Goal: Task Accomplishment & Management: Use online tool/utility

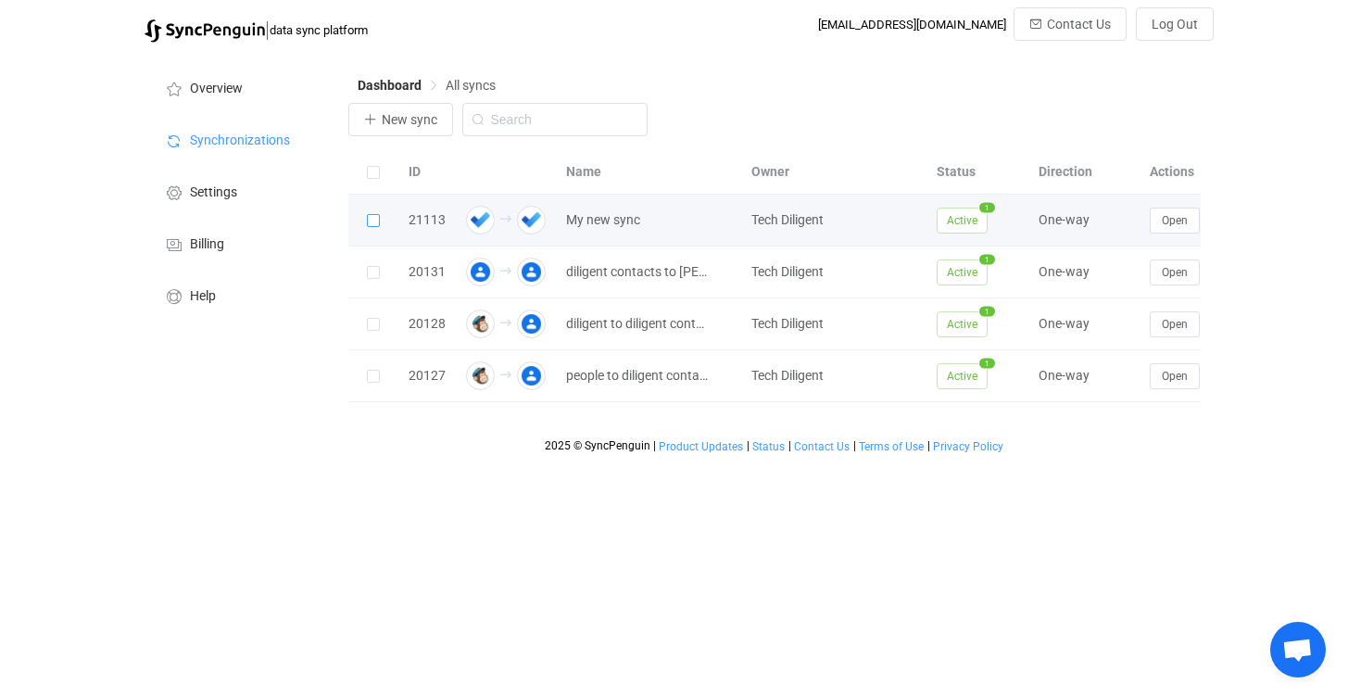
click at [373, 223] on span at bounding box center [373, 220] width 13 height 13
click at [380, 214] on input "checkbox" at bounding box center [380, 214] width 0 height 0
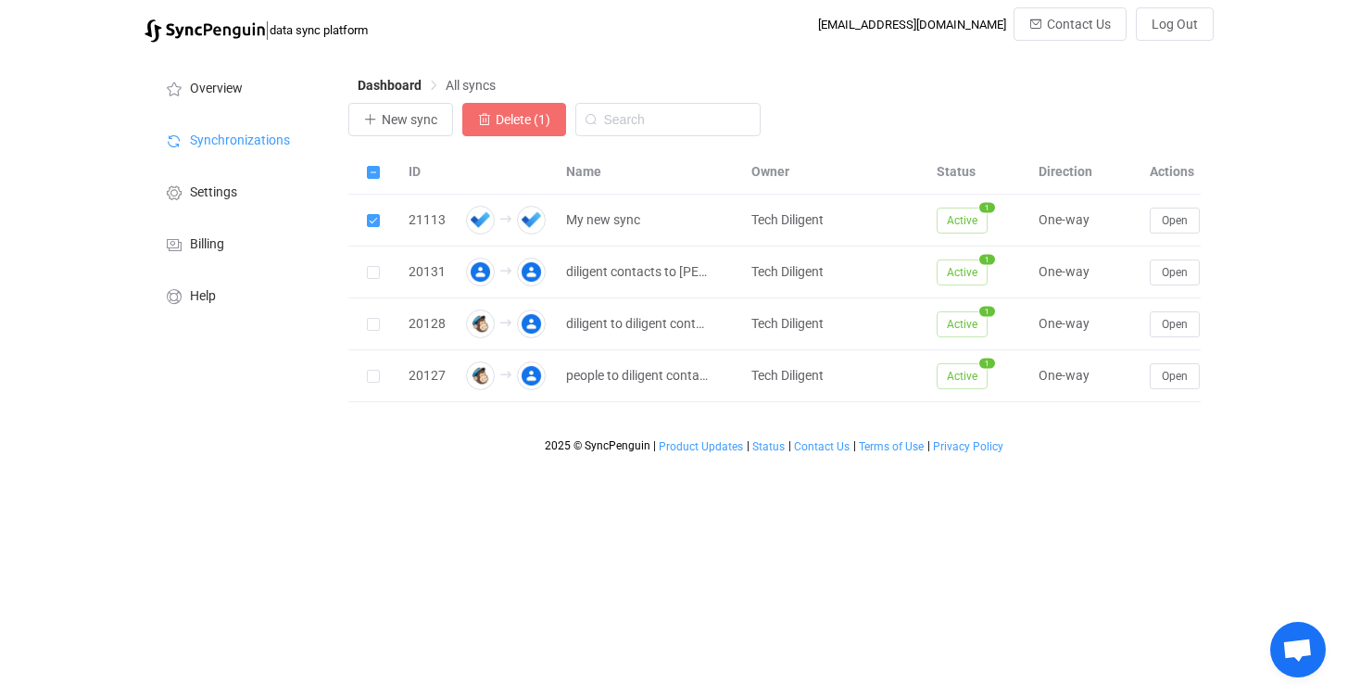
click at [535, 116] on span "Delete (1)" at bounding box center [523, 119] width 55 height 15
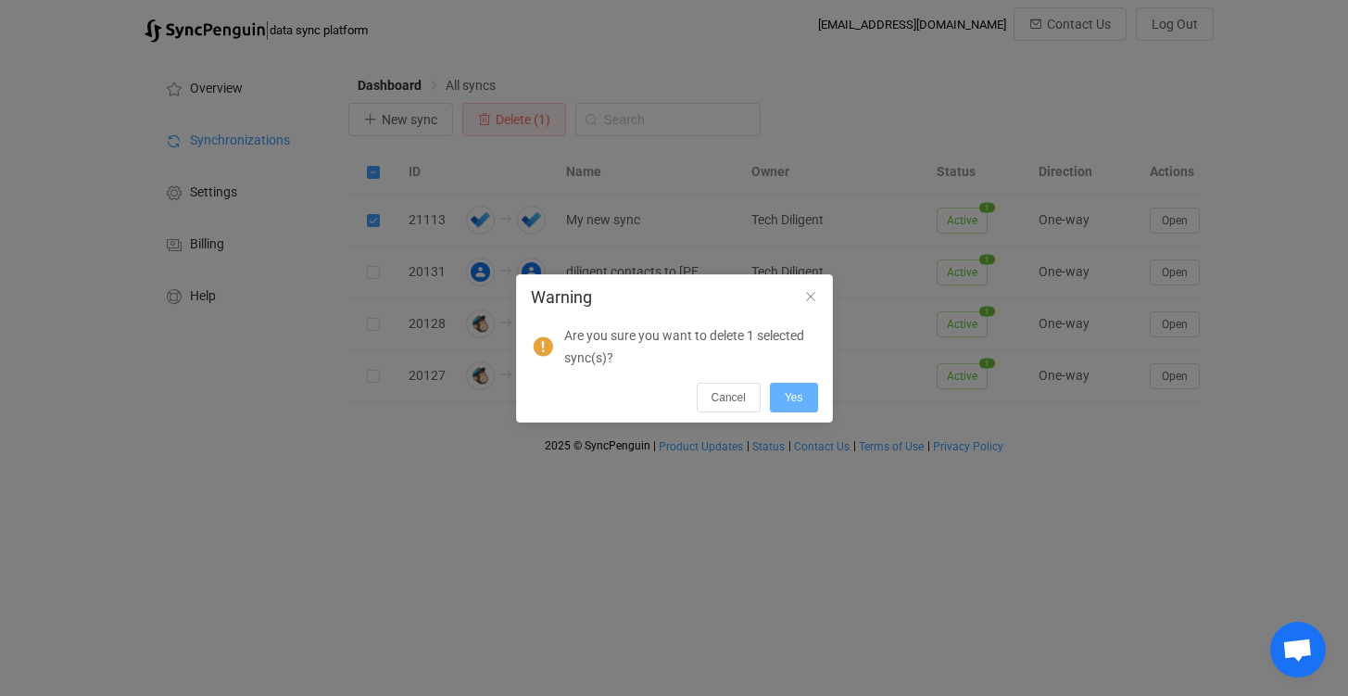
click at [811, 398] on button "Yes" at bounding box center [794, 398] width 48 height 30
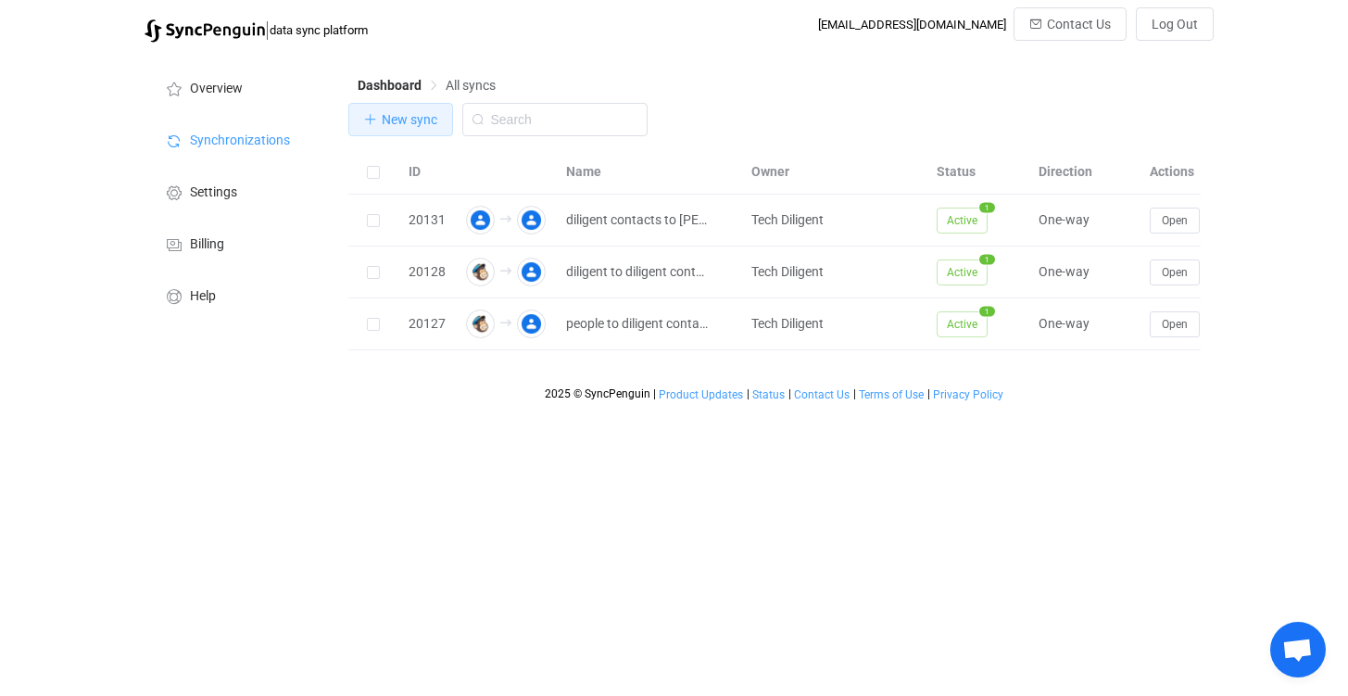
click at [424, 128] on button "New sync" at bounding box center [400, 119] width 105 height 33
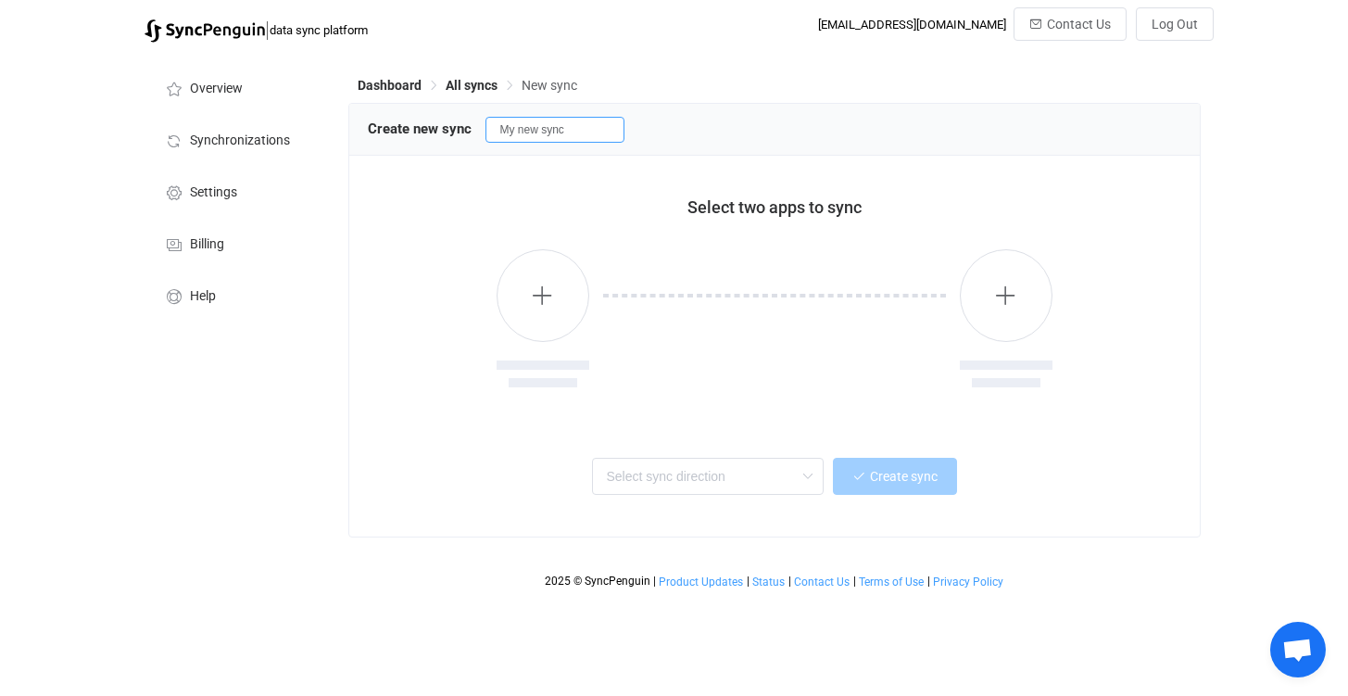
click at [556, 137] on input "My new sync" at bounding box center [554, 130] width 139 height 26
drag, startPoint x: 597, startPoint y: 136, endPoint x: 410, endPoint y: 136, distance: 186.2
click at [410, 136] on div "Create new sync My new sytestnc" at bounding box center [774, 129] width 813 height 28
type input "Test"
click at [538, 308] on button "button" at bounding box center [543, 295] width 93 height 93
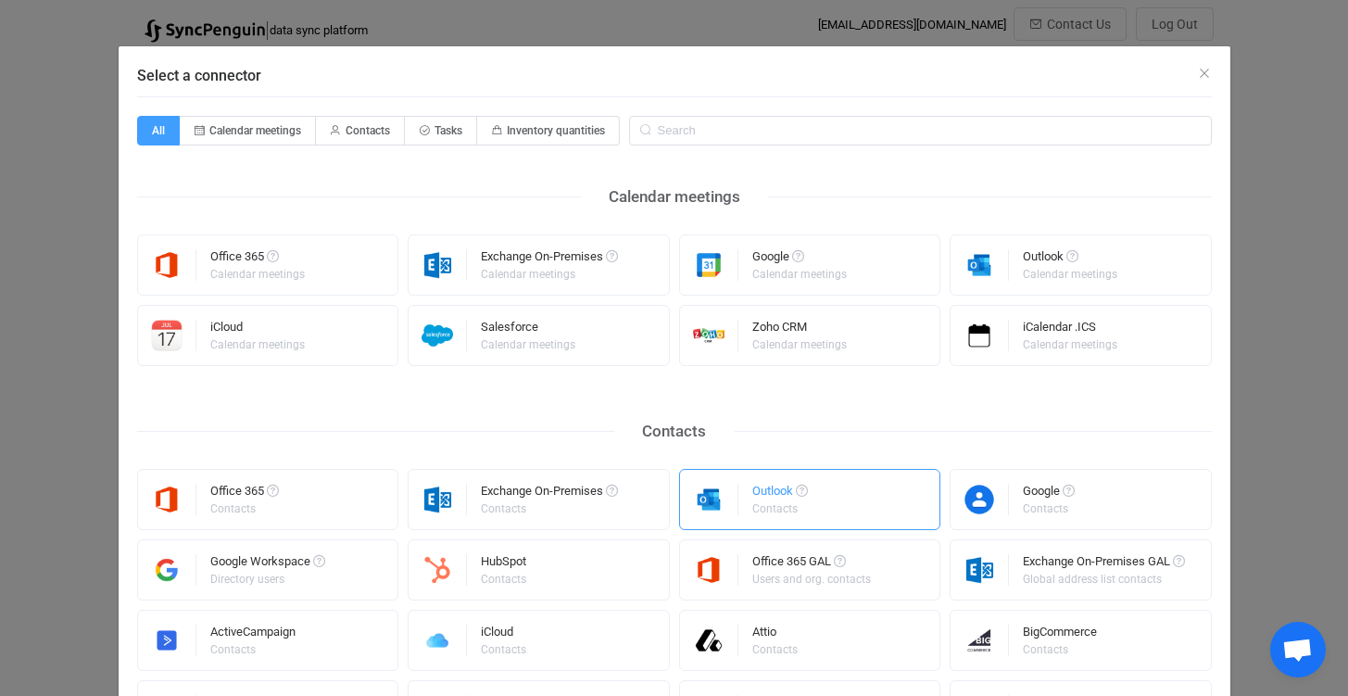
scroll to position [657, 0]
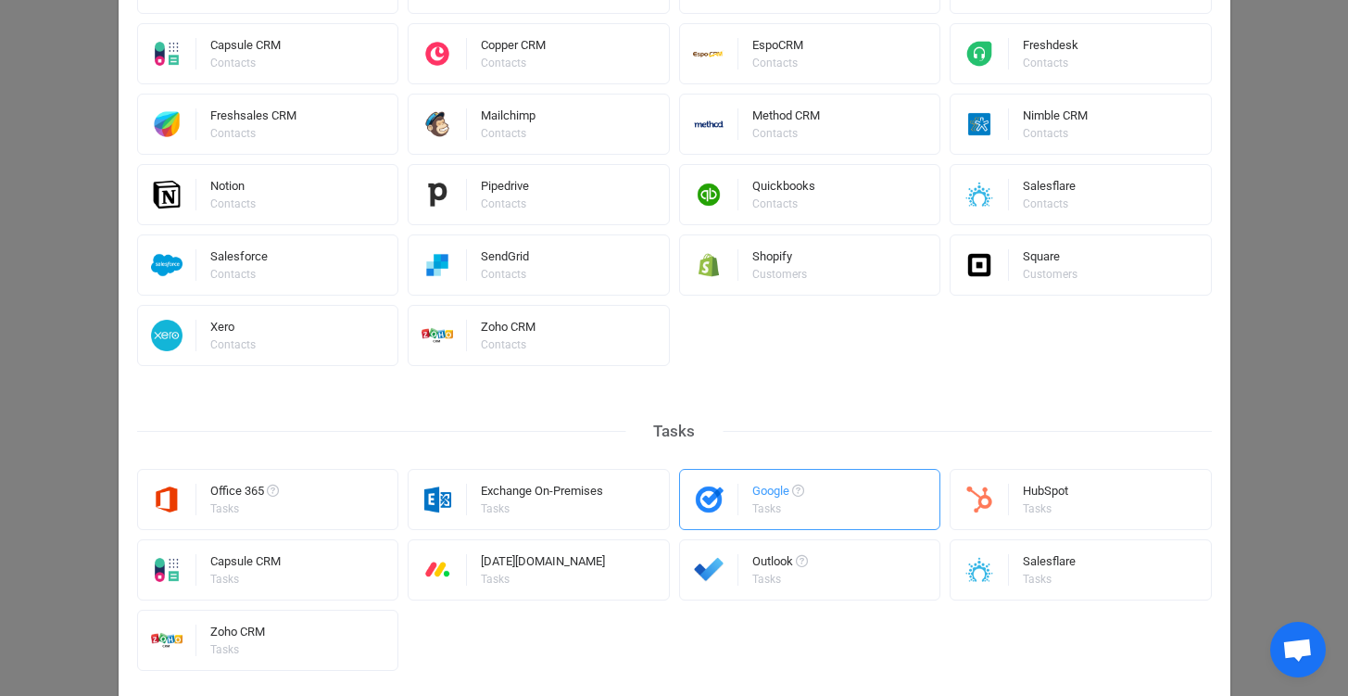
click at [802, 502] on div "Google Tasks" at bounding box center [810, 499] width 262 height 61
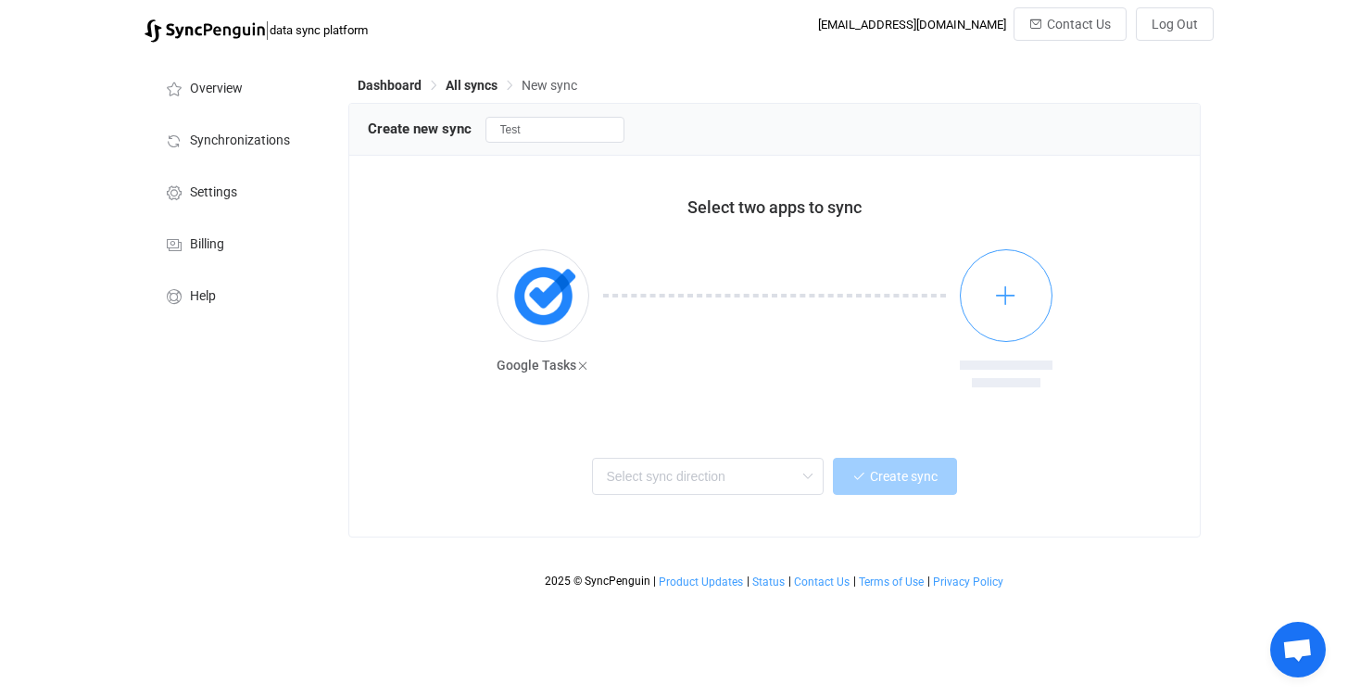
click at [993, 297] on button "button" at bounding box center [1006, 295] width 93 height 93
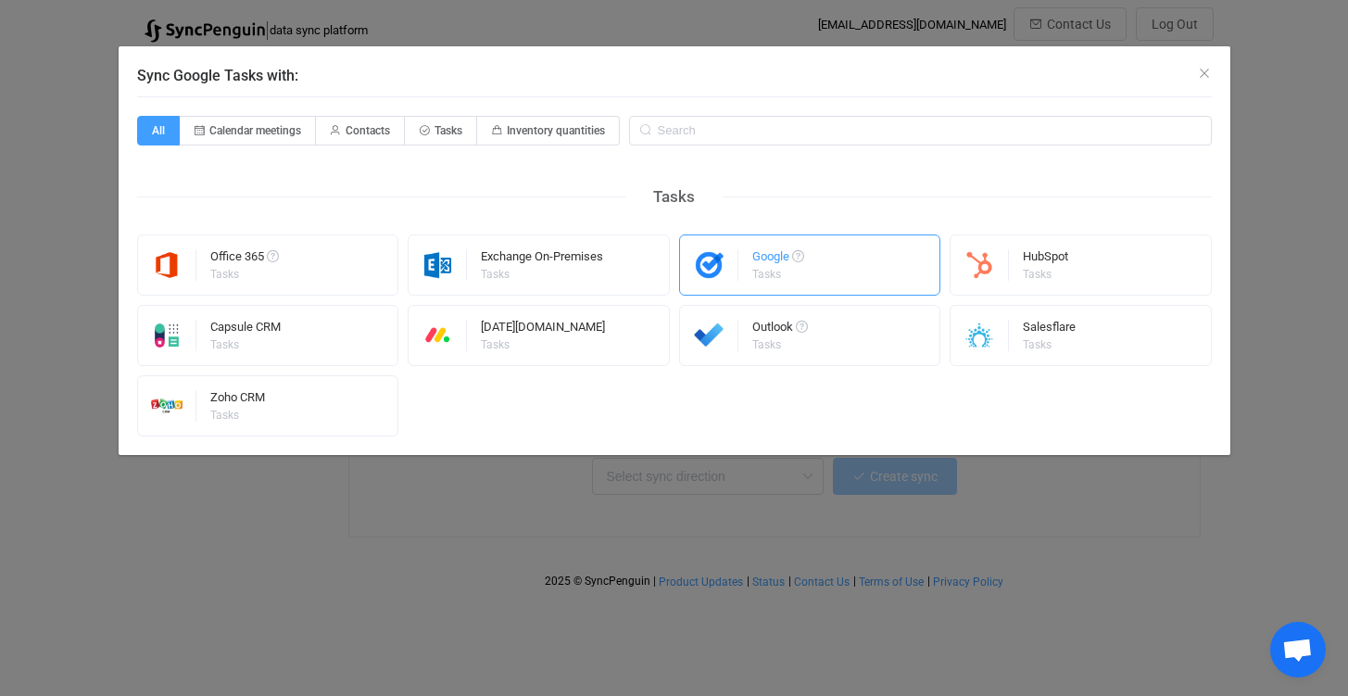
click at [813, 267] on div "Google Tasks" at bounding box center [810, 264] width 262 height 61
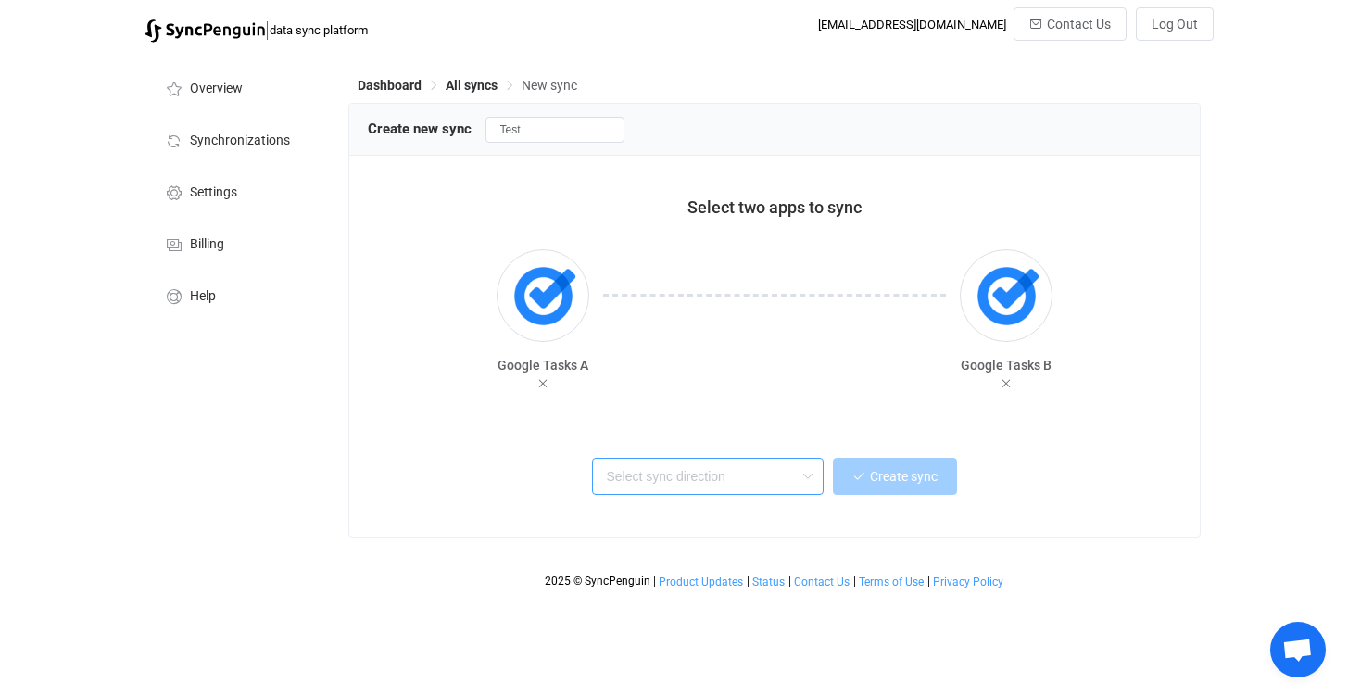
click at [667, 468] on input "text" at bounding box center [708, 476] width 232 height 37
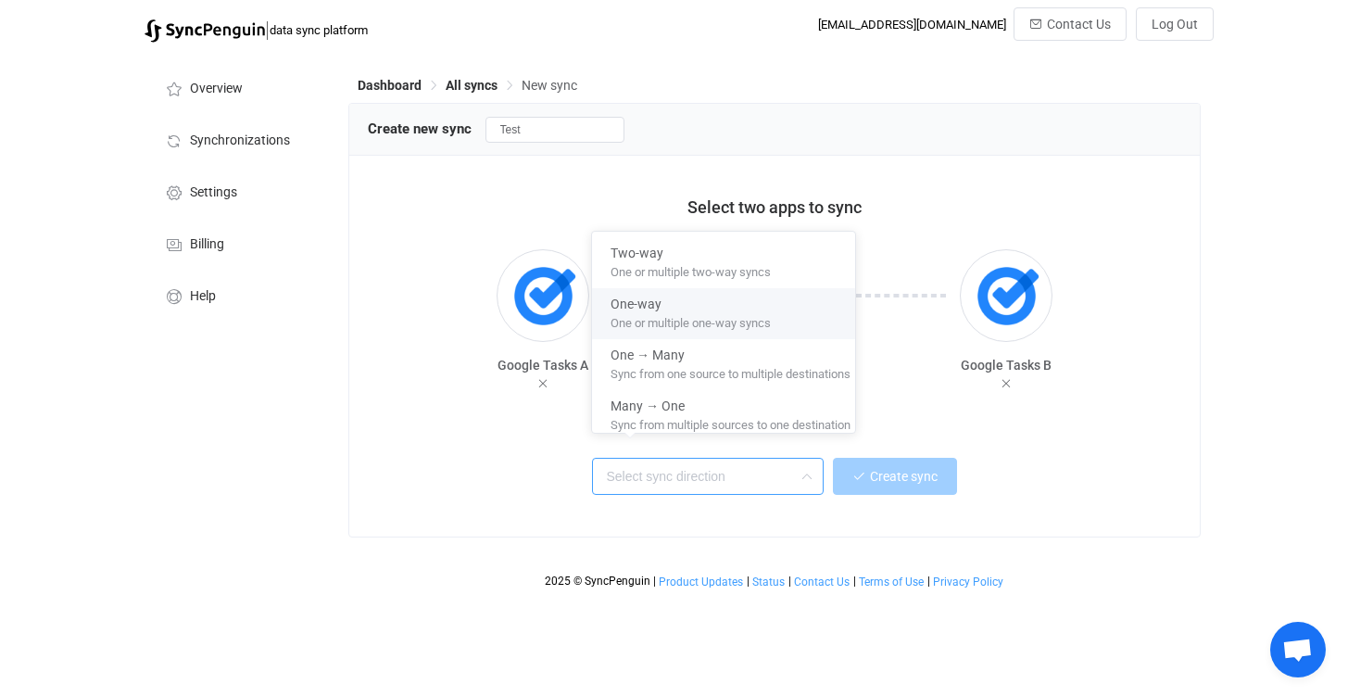
click at [662, 316] on span "One or multiple one-way syncs" at bounding box center [690, 319] width 160 height 20
type input "One-way"
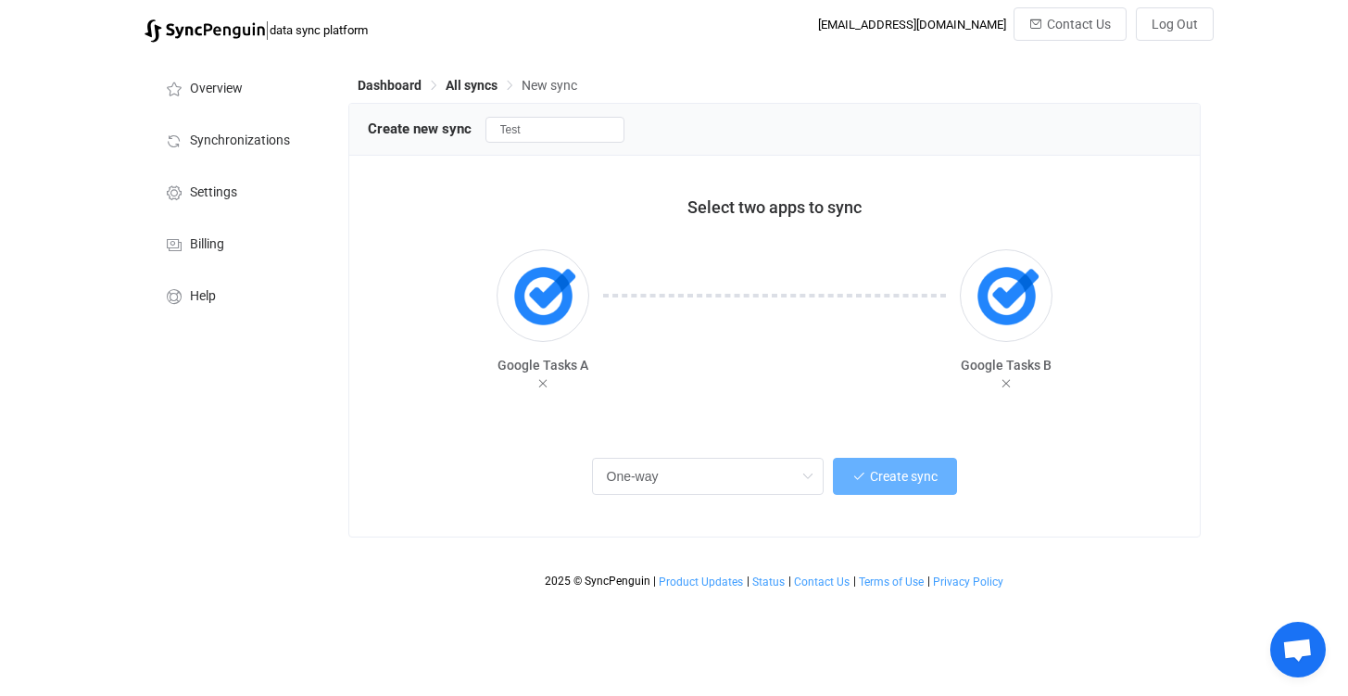
click at [899, 486] on button "Create sync" at bounding box center [895, 476] width 124 height 37
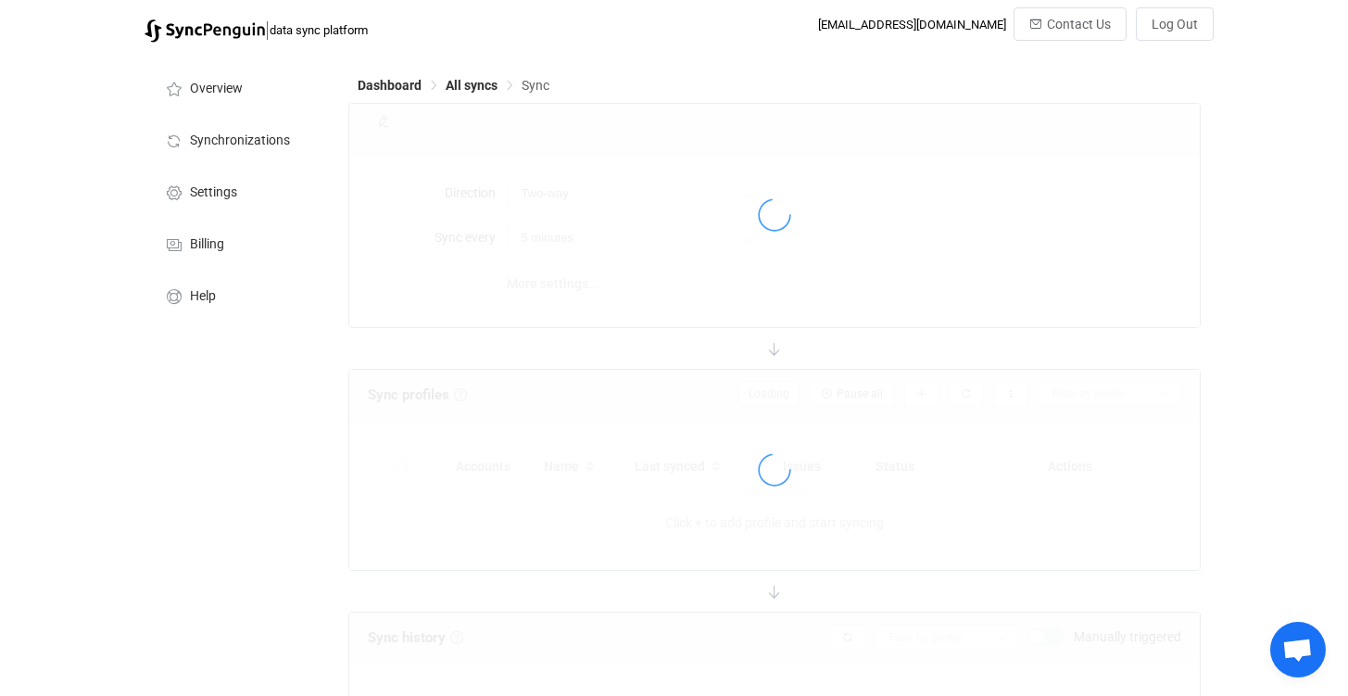
type input "A → B"
type input "10 minutes"
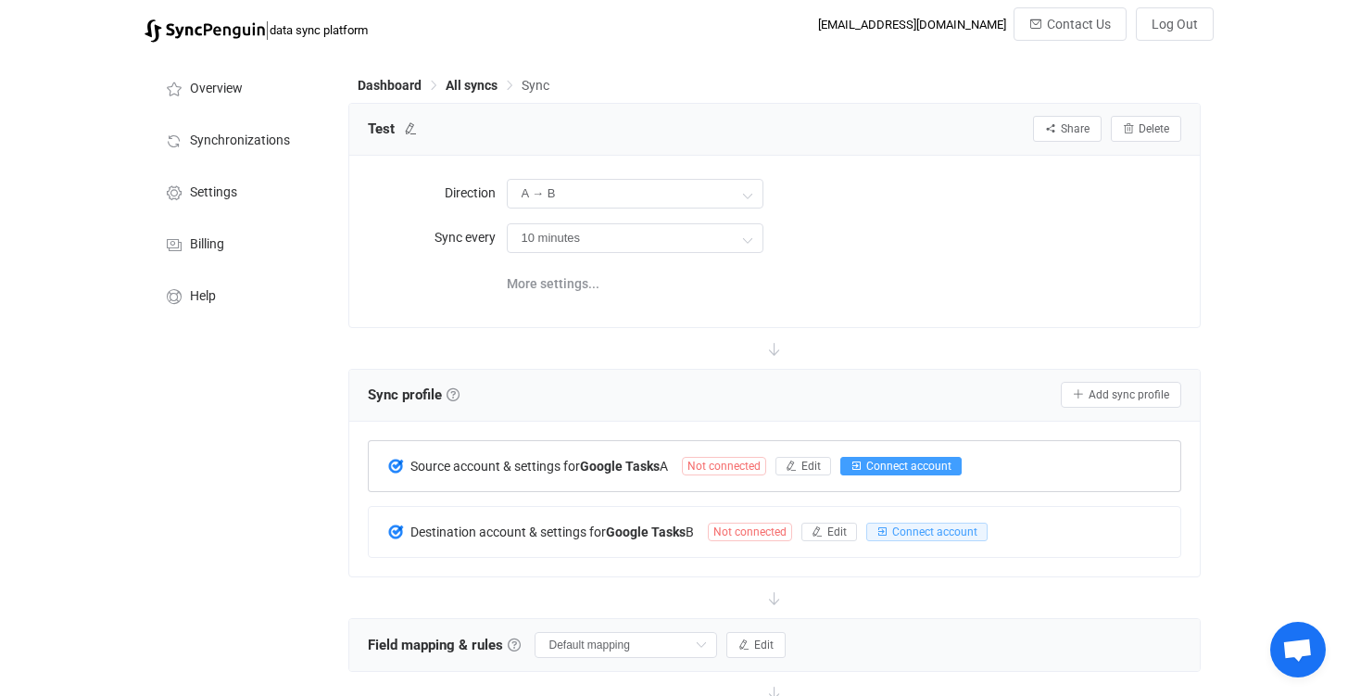
click at [887, 460] on span "Connect account" at bounding box center [908, 465] width 85 height 13
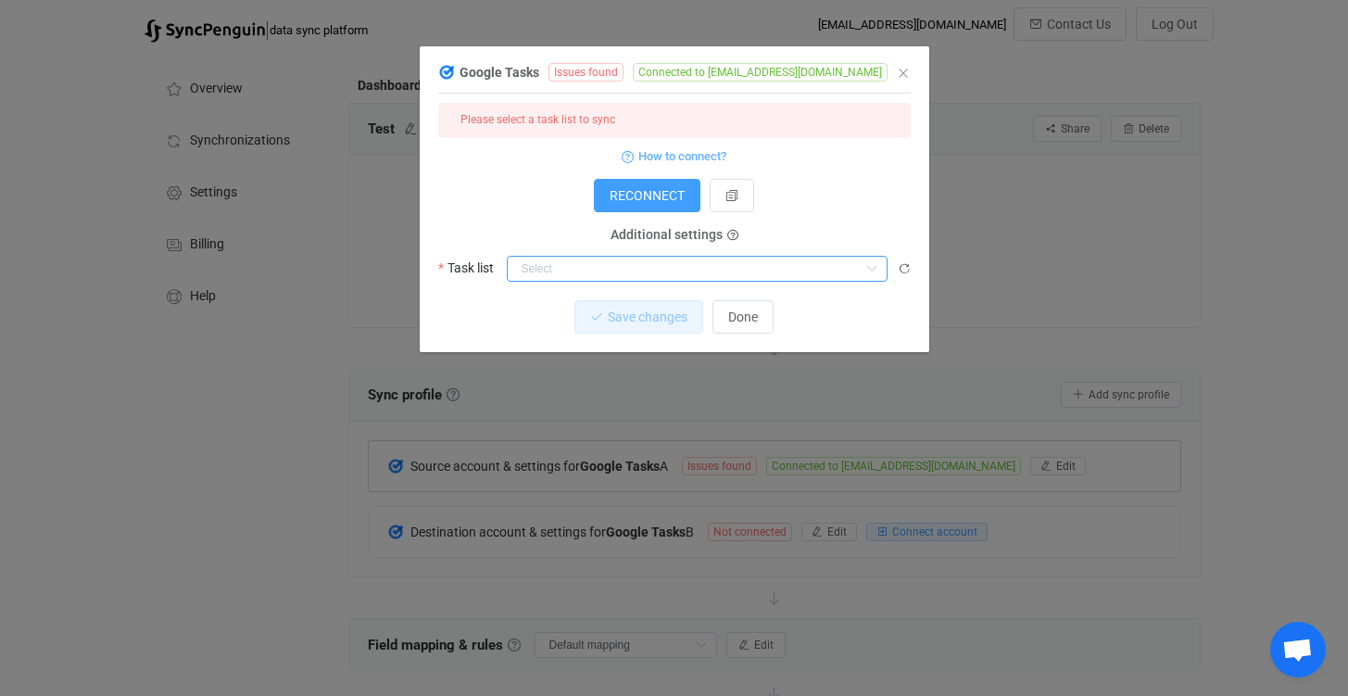
click at [715, 265] on input "dialog" at bounding box center [697, 269] width 381 height 26
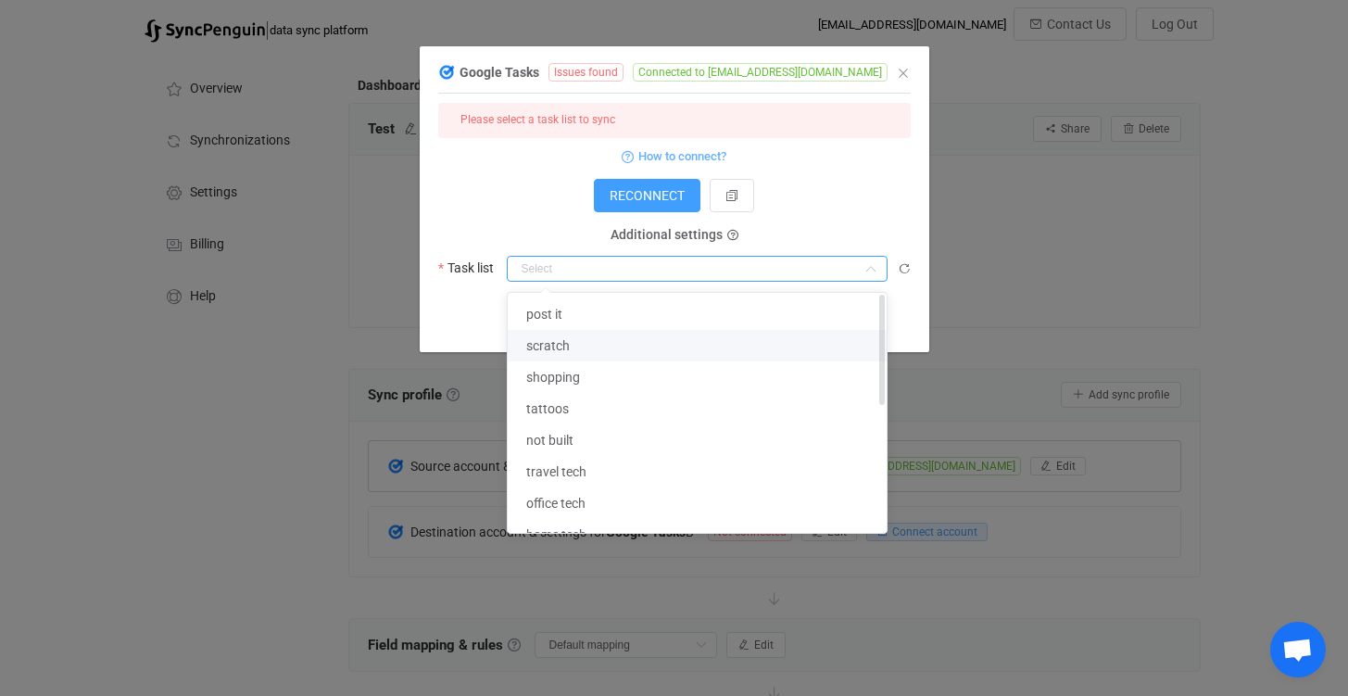
click at [663, 346] on li "scratch" at bounding box center [704, 345] width 393 height 31
type input "scratch"
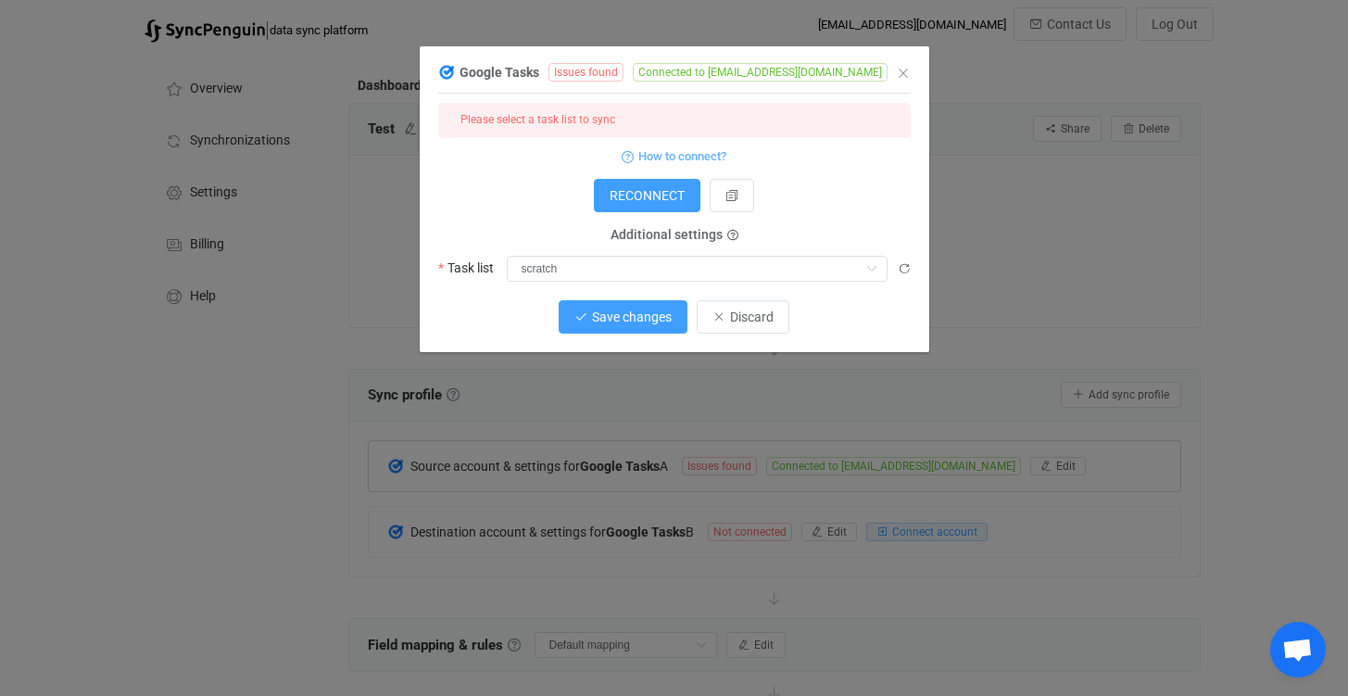
click at [652, 320] on span "Save changes" at bounding box center [632, 316] width 80 height 15
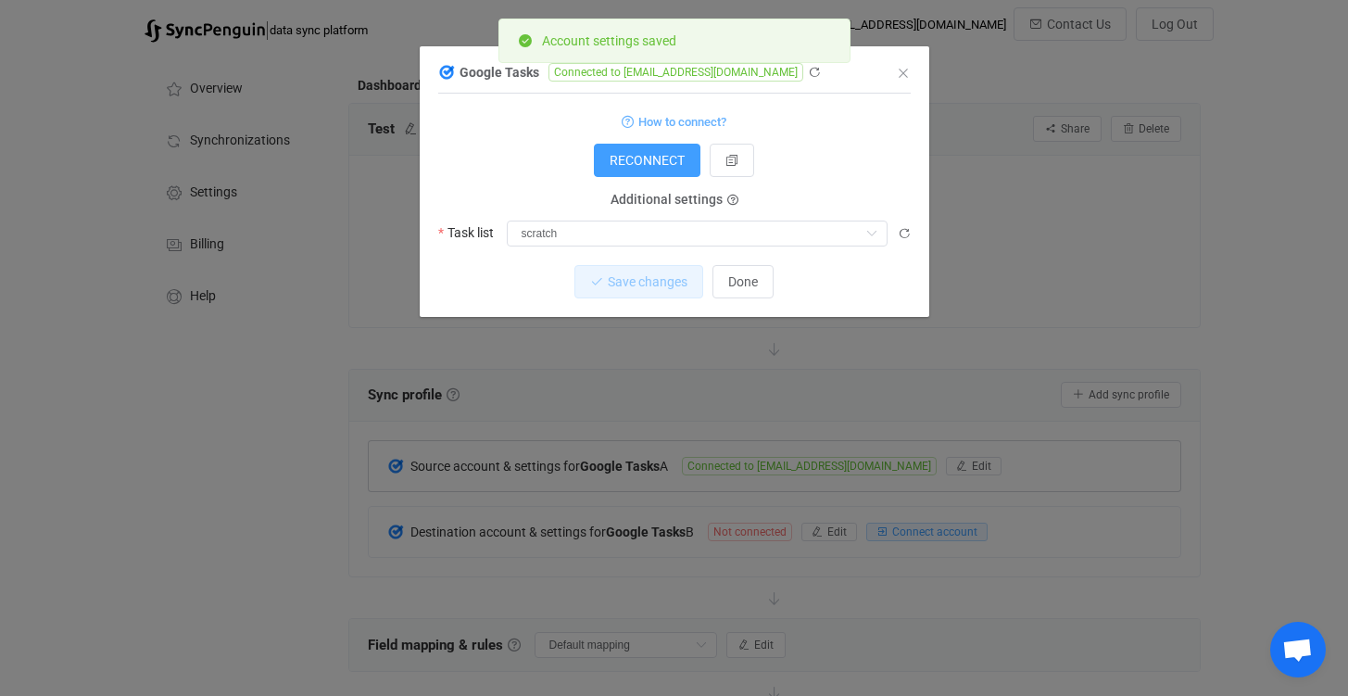
click at [919, 539] on div "Google Tasks Connected to [EMAIL_ADDRESS][DOMAIN_NAME] 1 { { "refreshToken": "*…" at bounding box center [674, 348] width 1348 height 696
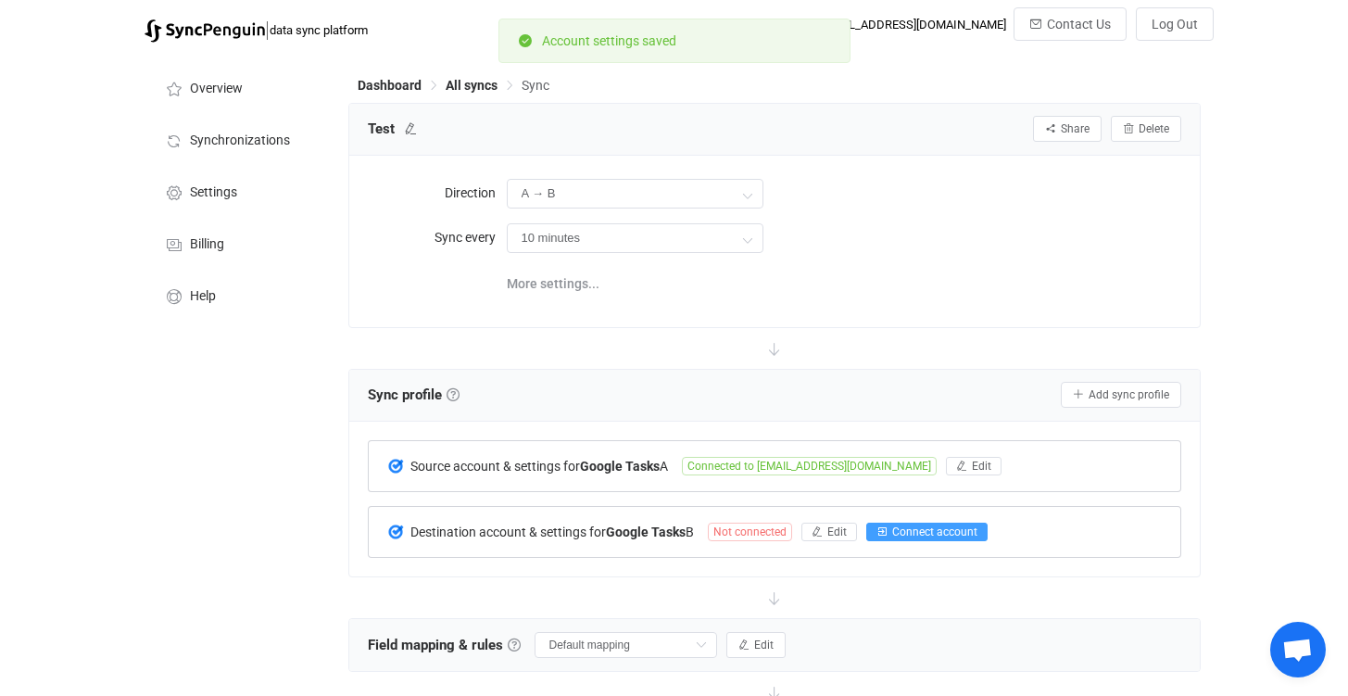
click at [919, 534] on span "Connect account" at bounding box center [934, 531] width 85 height 13
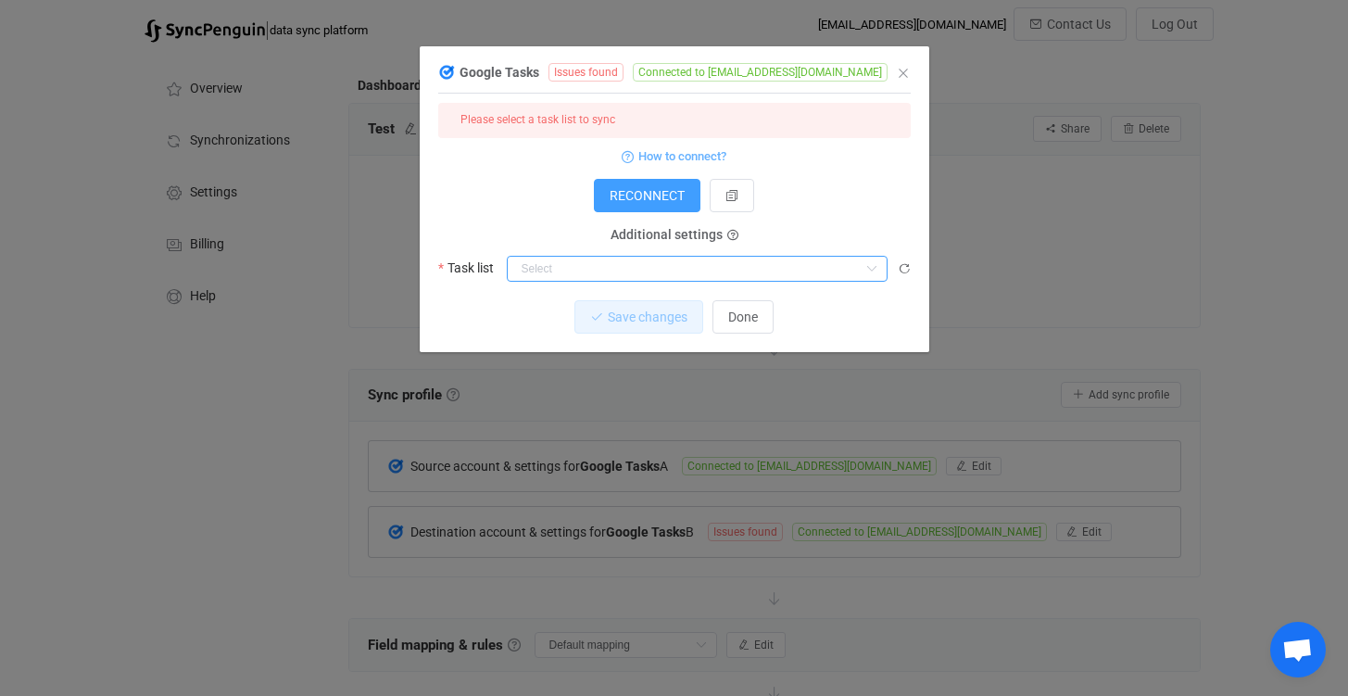
click at [659, 272] on input "dialog" at bounding box center [697, 269] width 381 height 26
click at [640, 306] on li "schedule" at bounding box center [704, 313] width 393 height 31
type input "schedule"
click at [731, 314] on span "Discard" at bounding box center [752, 316] width 44 height 15
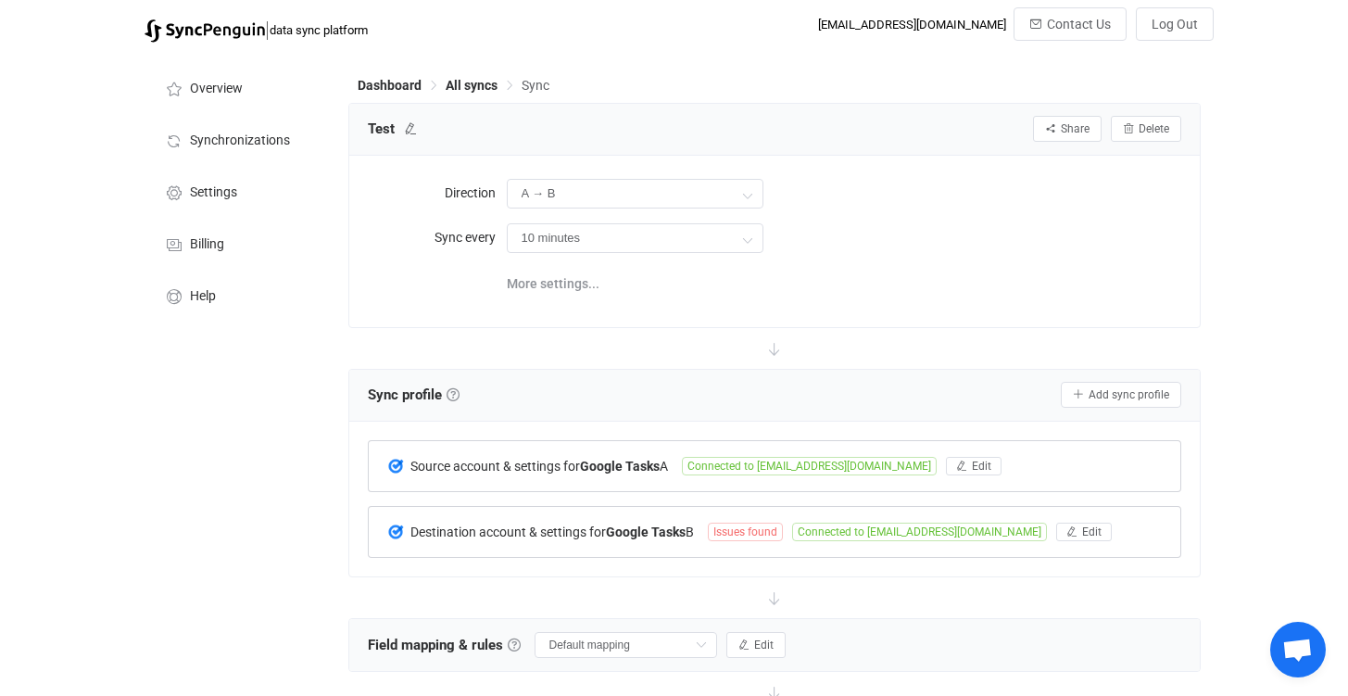
click at [736, 523] on span "Issues found" at bounding box center [745, 531] width 75 height 19
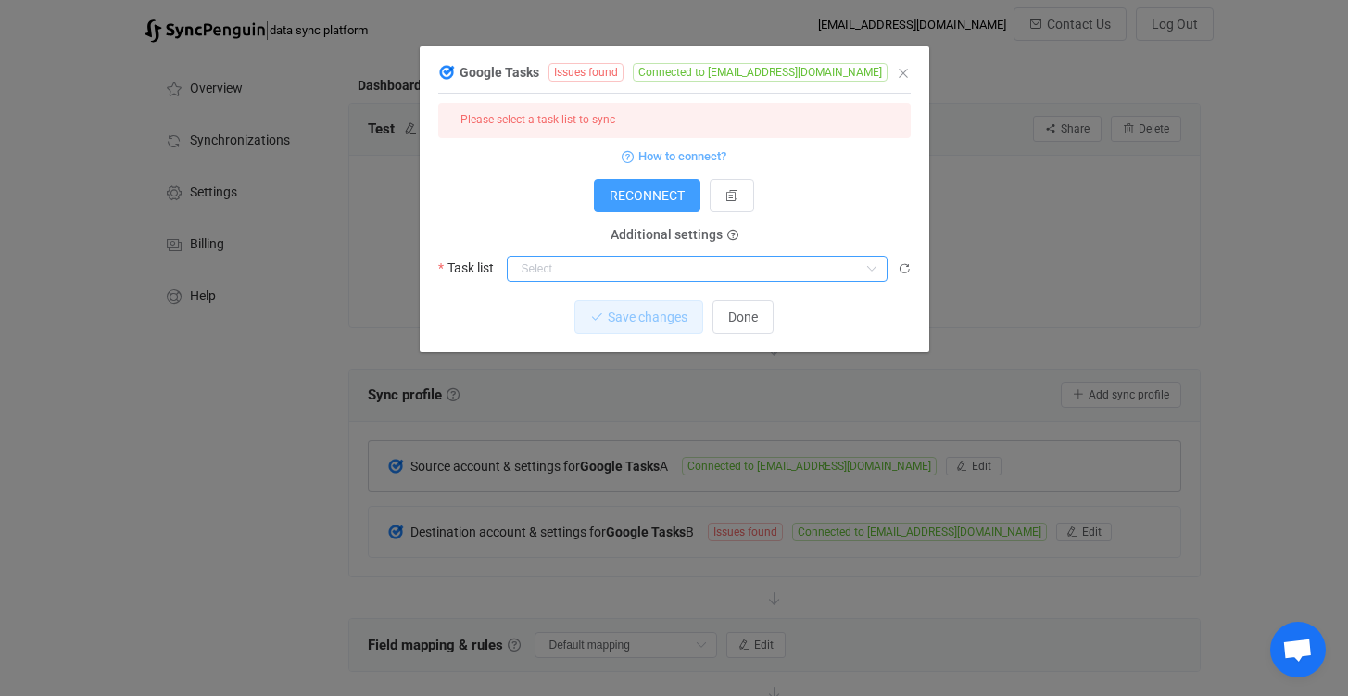
click at [601, 268] on input "dialog" at bounding box center [697, 269] width 381 height 26
click at [587, 300] on li "schedule" at bounding box center [704, 313] width 393 height 31
type input "schedule"
click at [634, 318] on span "Save changes" at bounding box center [632, 316] width 80 height 15
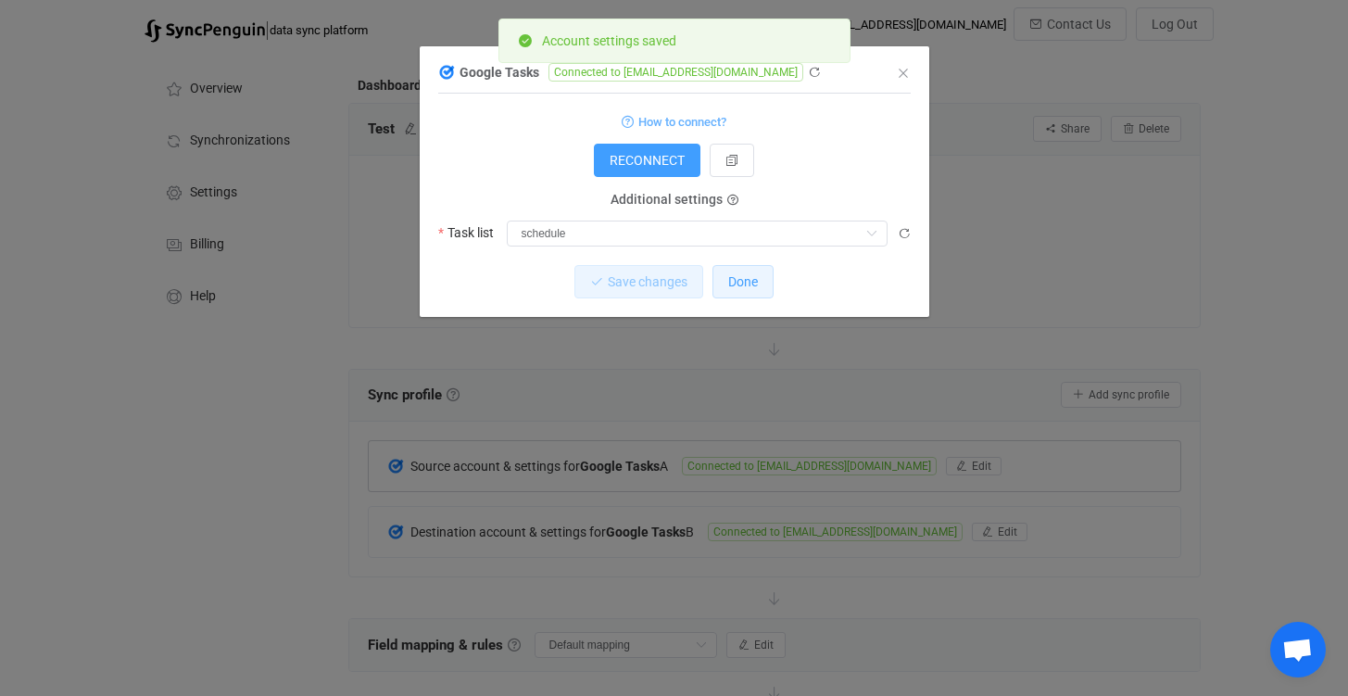
click at [753, 284] on span "Done" at bounding box center [743, 281] width 30 height 15
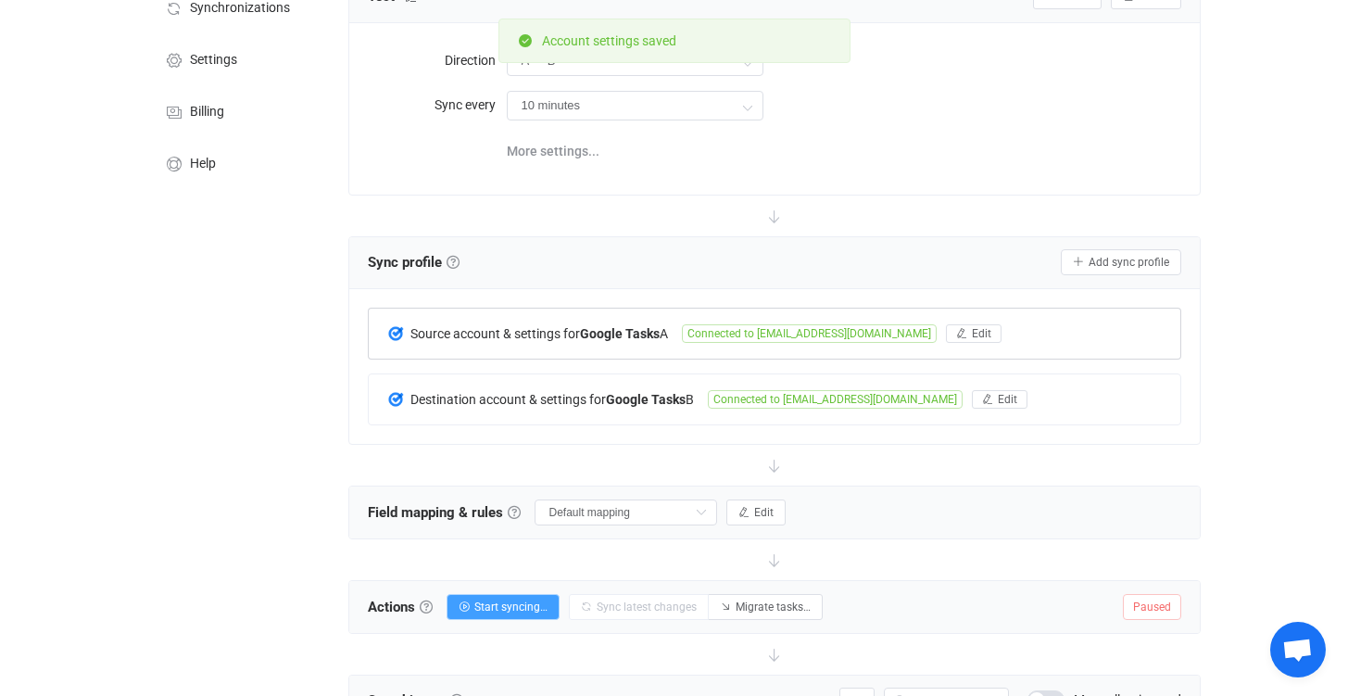
scroll to position [179, 0]
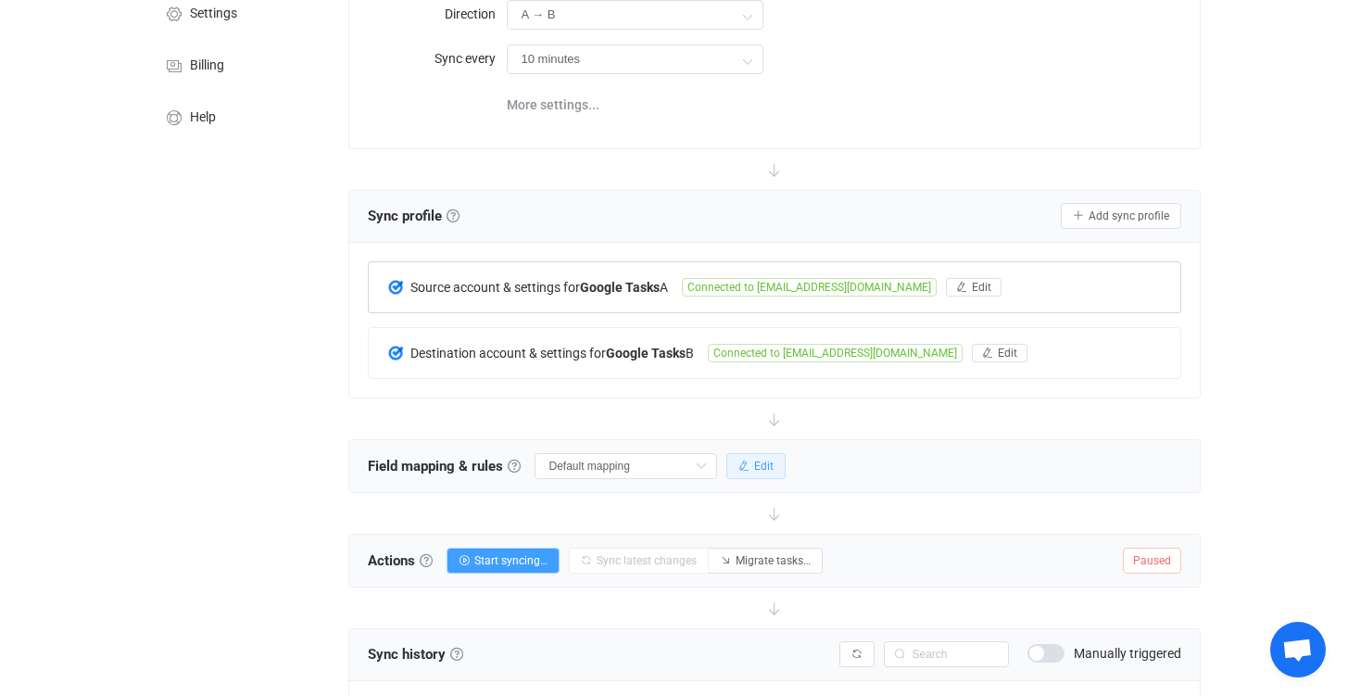
click at [738, 466] on icon "button" at bounding box center [743, 465] width 11 height 11
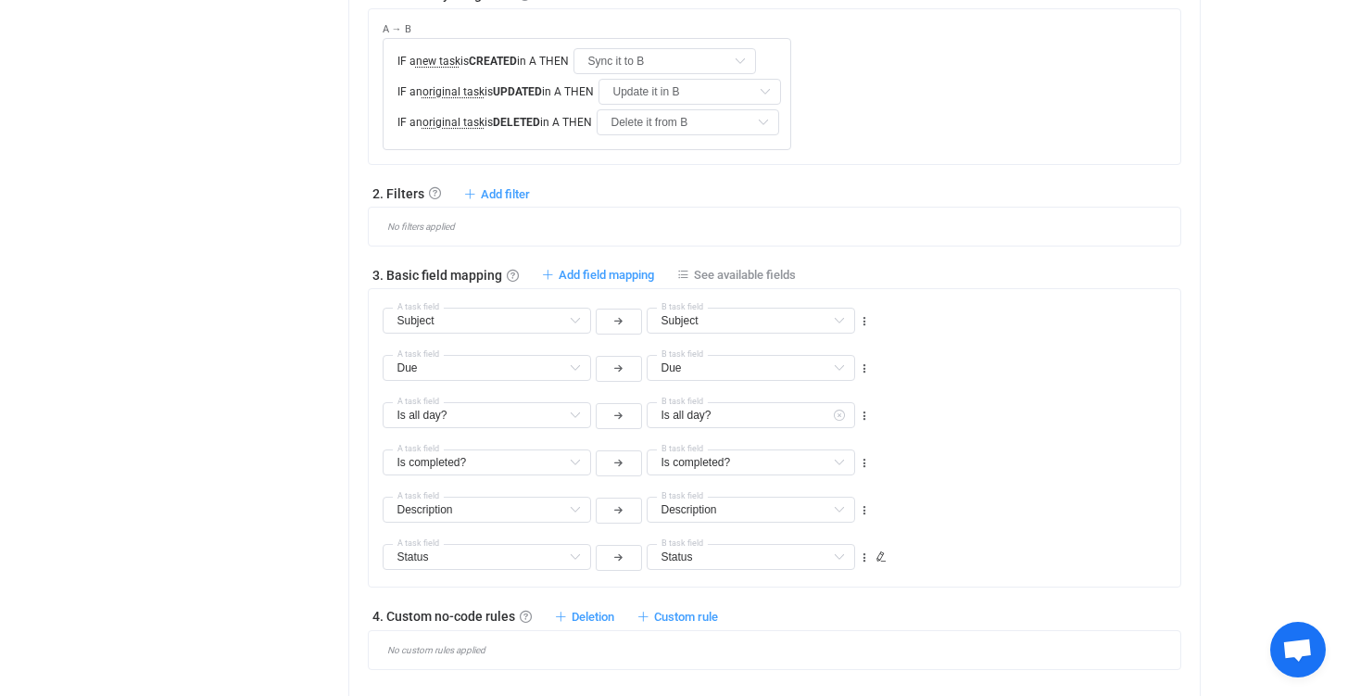
scroll to position [723, 0]
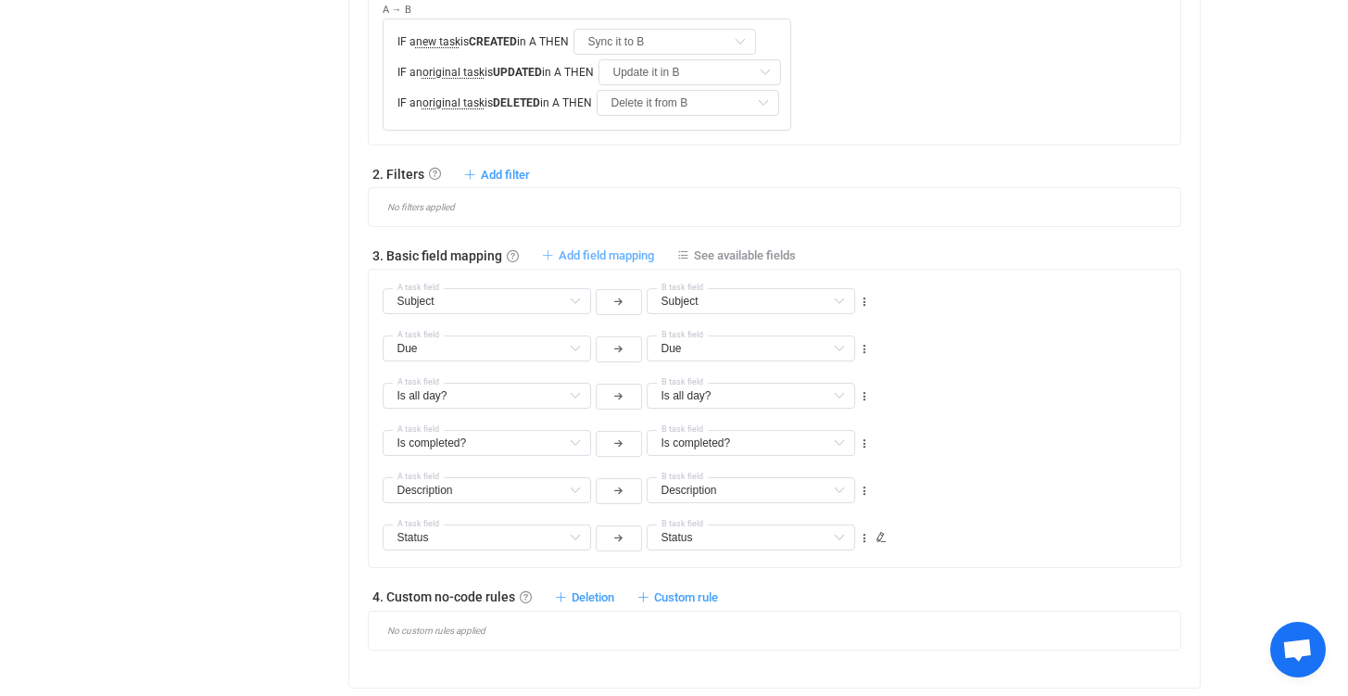
click at [612, 254] on span "Add field mapping" at bounding box center [606, 255] width 95 height 14
type input "Subject"
type input "Due"
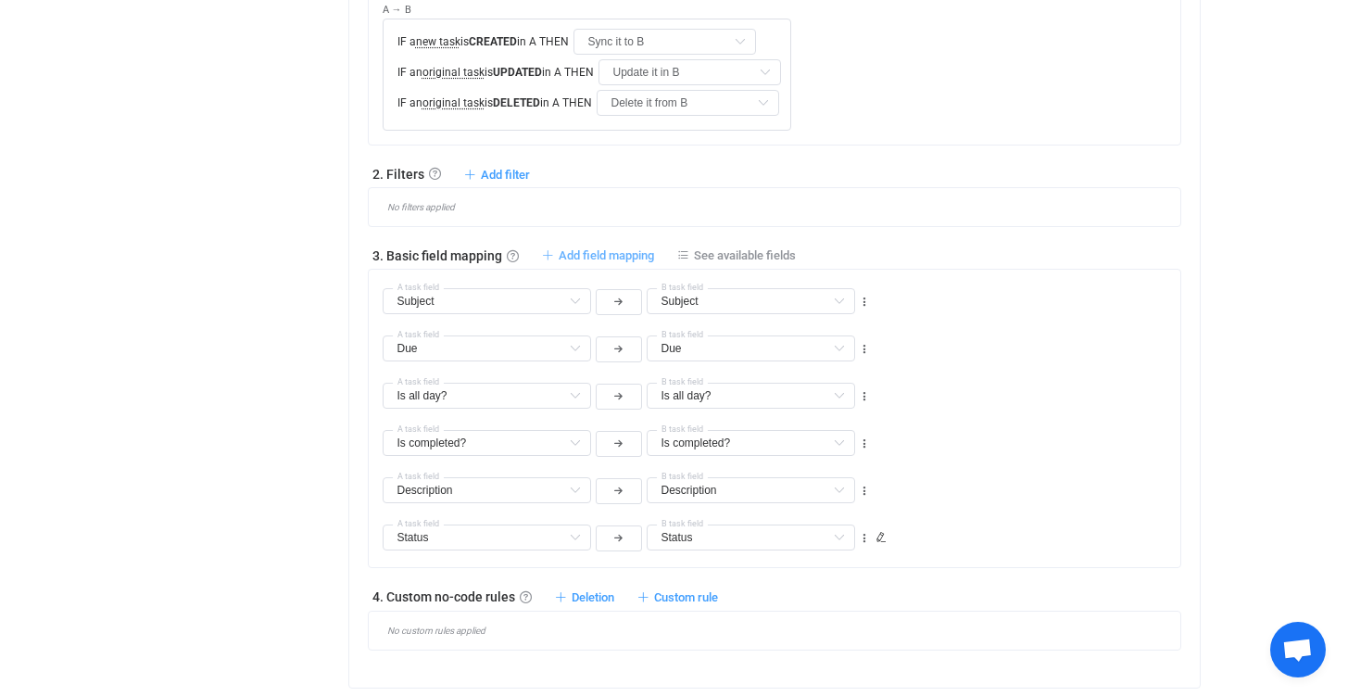
type input "Is all day?"
type input "Is completed?"
type input "Description"
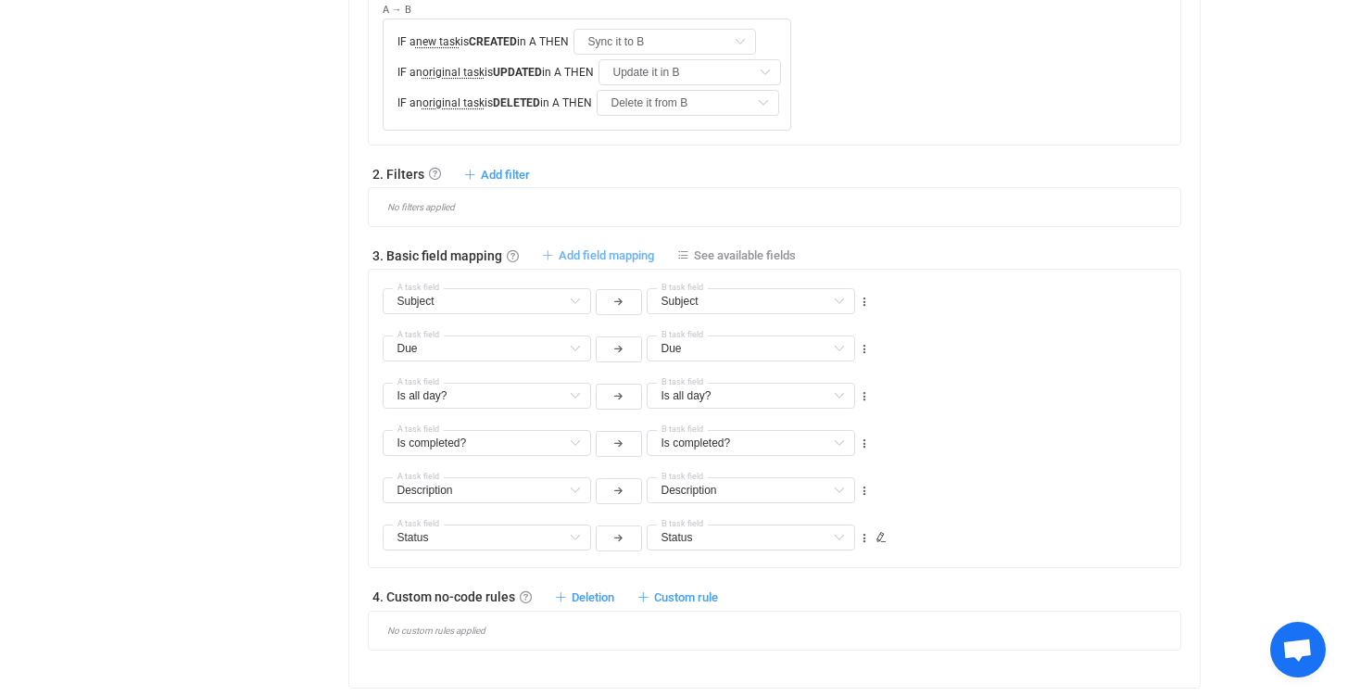
type input "Description"
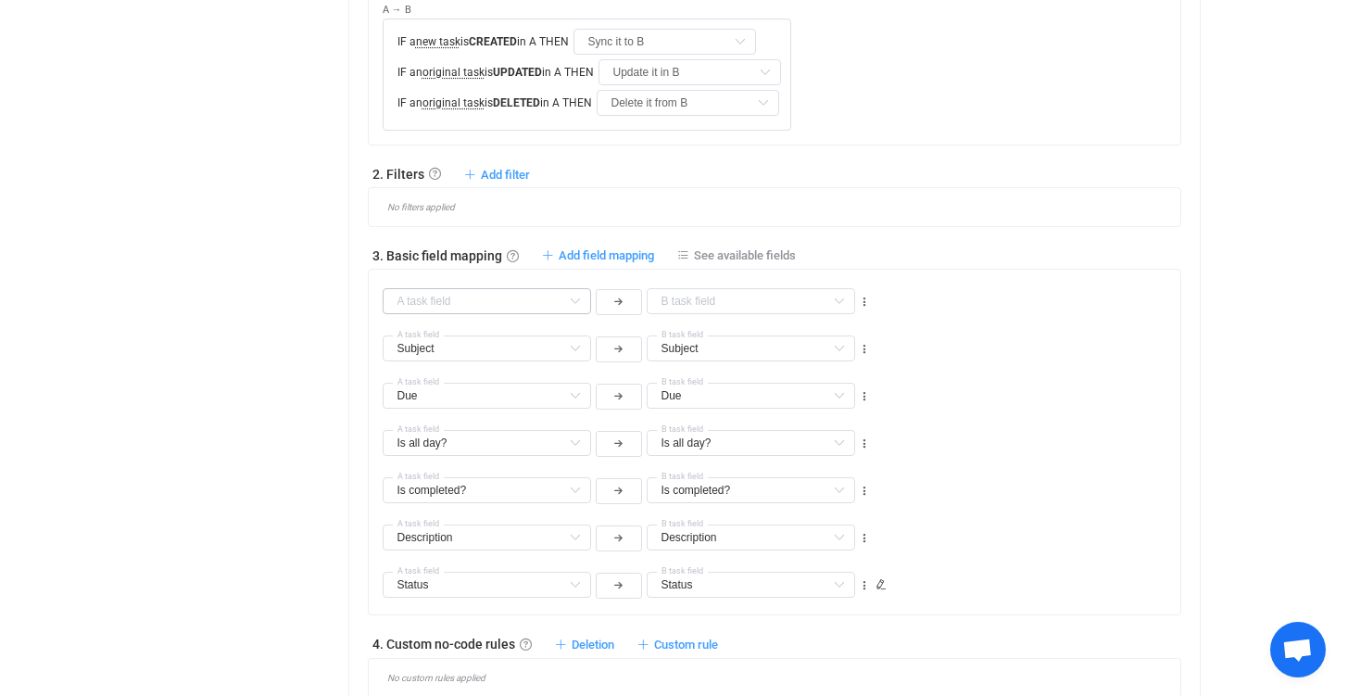
click at [576, 302] on icon at bounding box center [574, 301] width 23 height 26
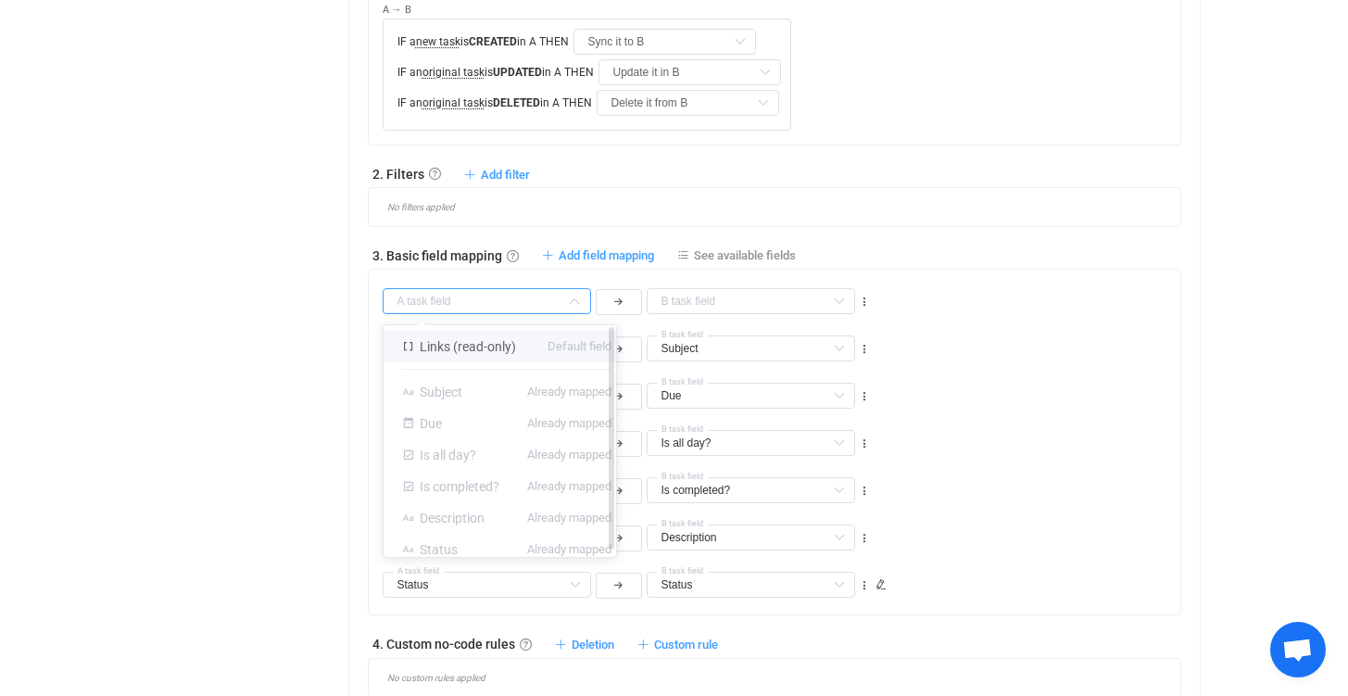
click at [523, 347] on li "Links (read-only) Default field" at bounding box center [507, 346] width 246 height 31
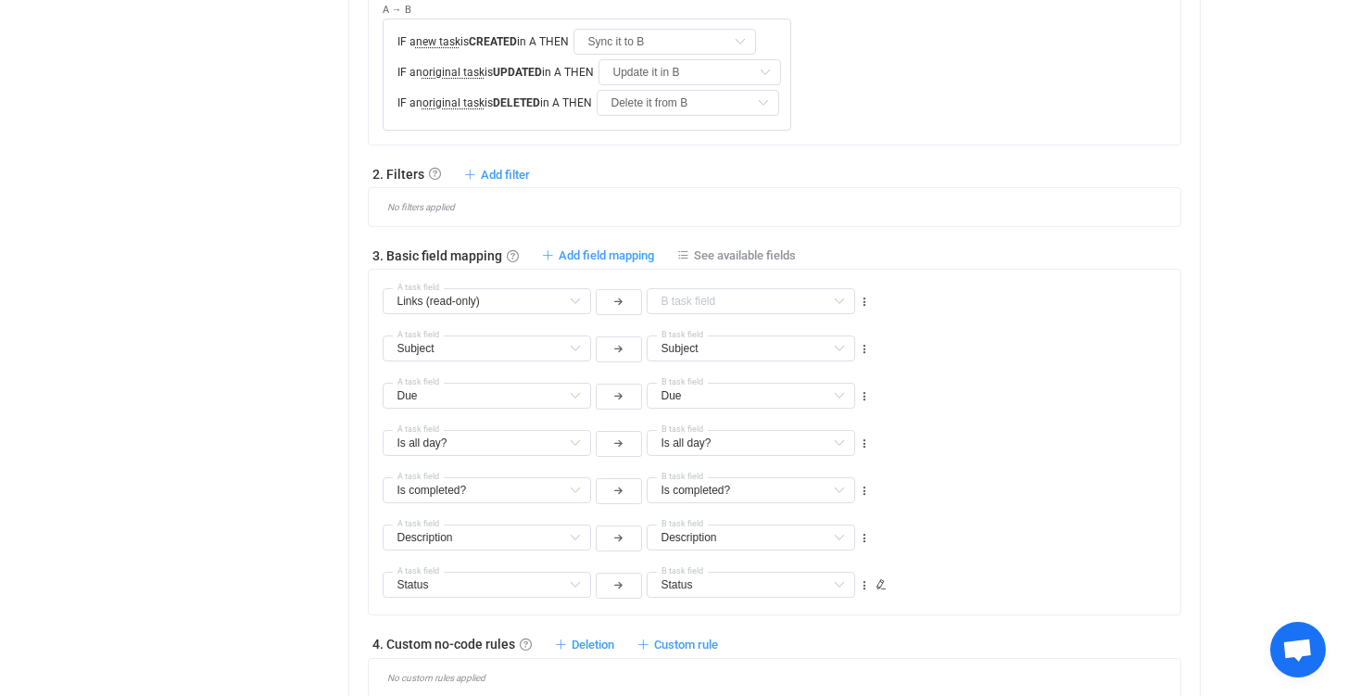
click at [713, 317] on div "Subject Subject Default field Due Already mapped Is all day? Already mapped Is …" at bounding box center [628, 340] width 490 height 47
click at [716, 303] on input "text" at bounding box center [751, 301] width 208 height 26
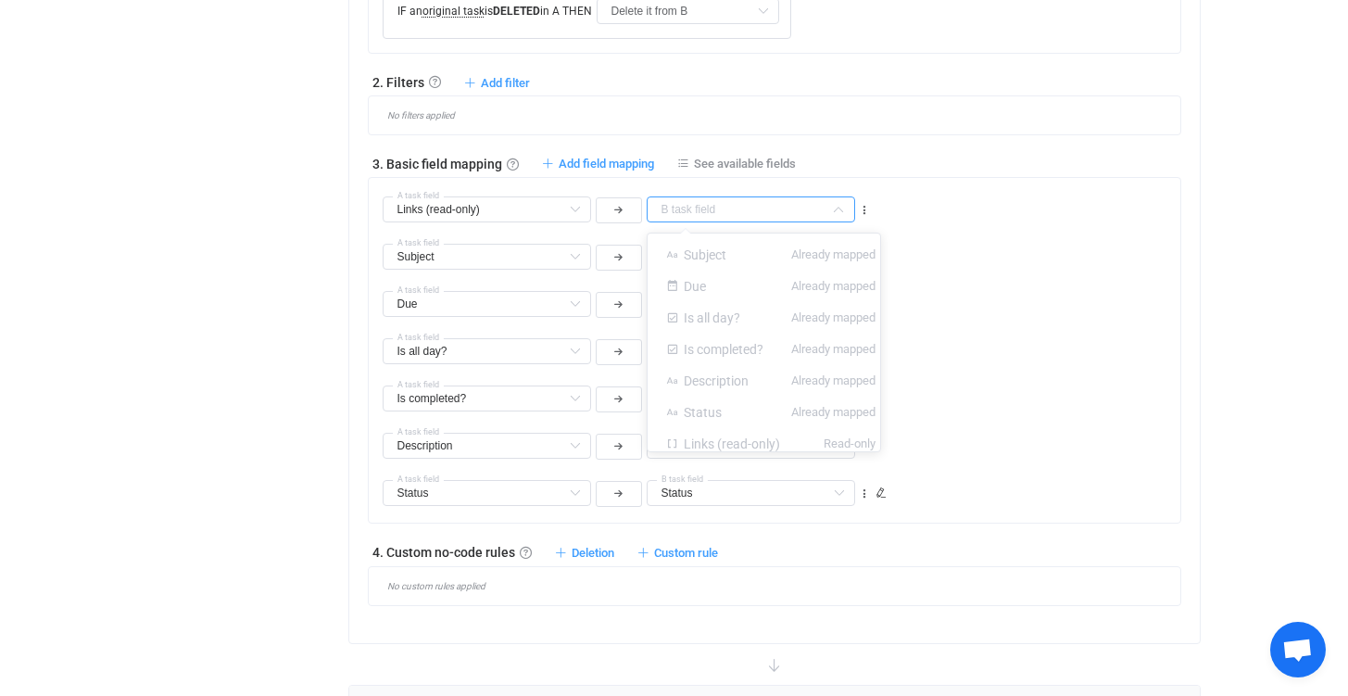
scroll to position [783, 0]
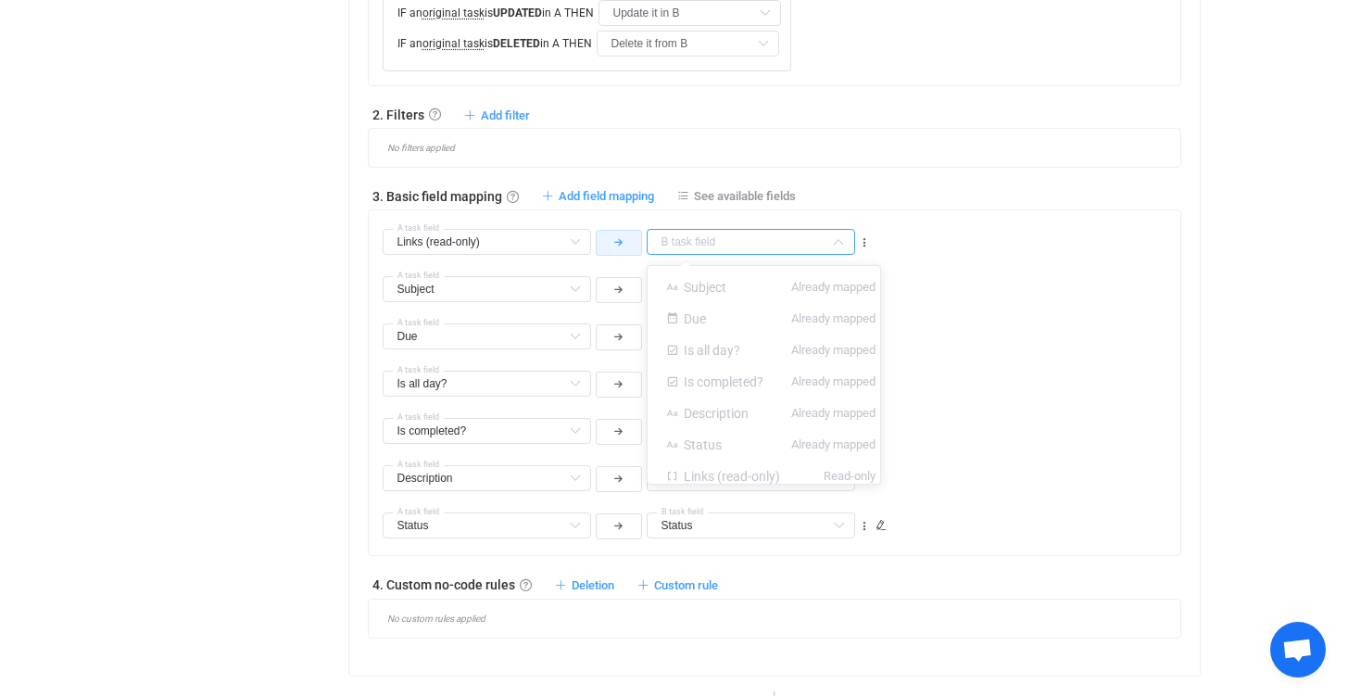
click at [610, 245] on button "button" at bounding box center [619, 243] width 46 height 26
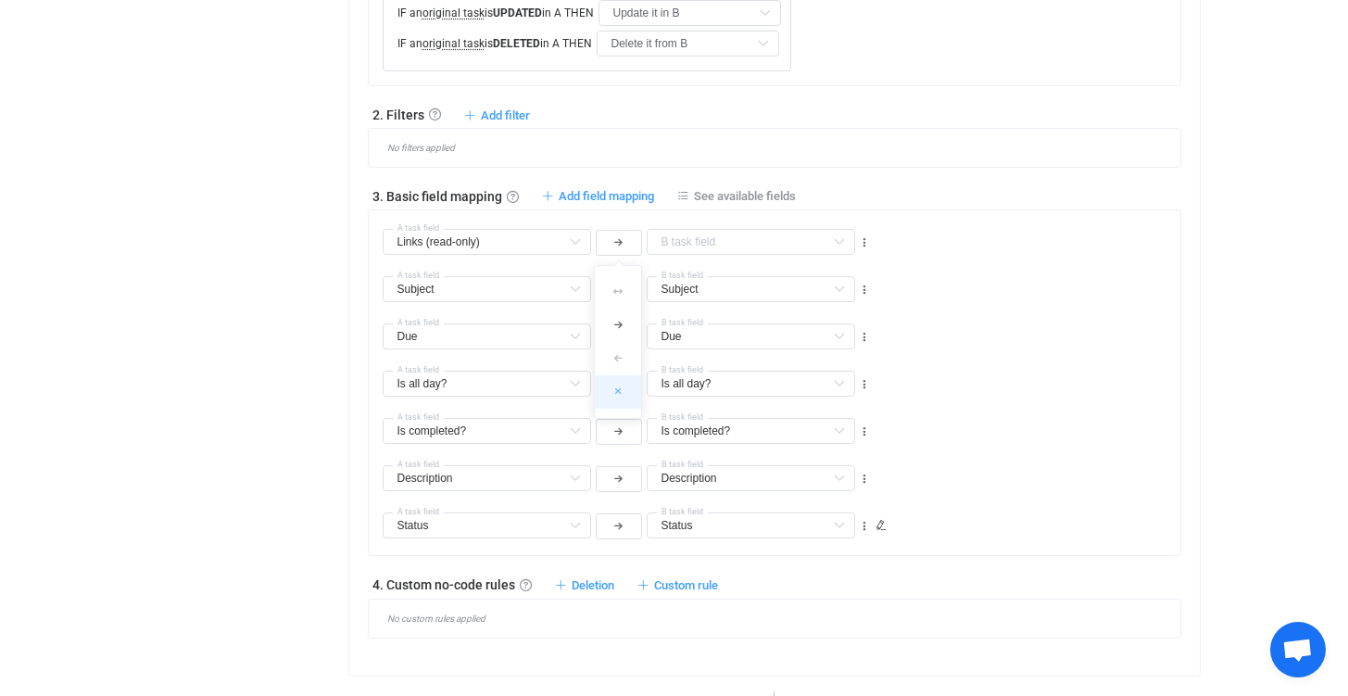
click at [620, 392] on icon at bounding box center [618, 390] width 6 height 9
click at [855, 242] on div "Links (read-only) A task field Links (read-only) Default field Subject Already …" at bounding box center [626, 240] width 493 height 33
click at [867, 242] on icon at bounding box center [864, 242] width 13 height 13
click at [808, 358] on li "Delete" at bounding box center [807, 351] width 121 height 33
type input "Subject"
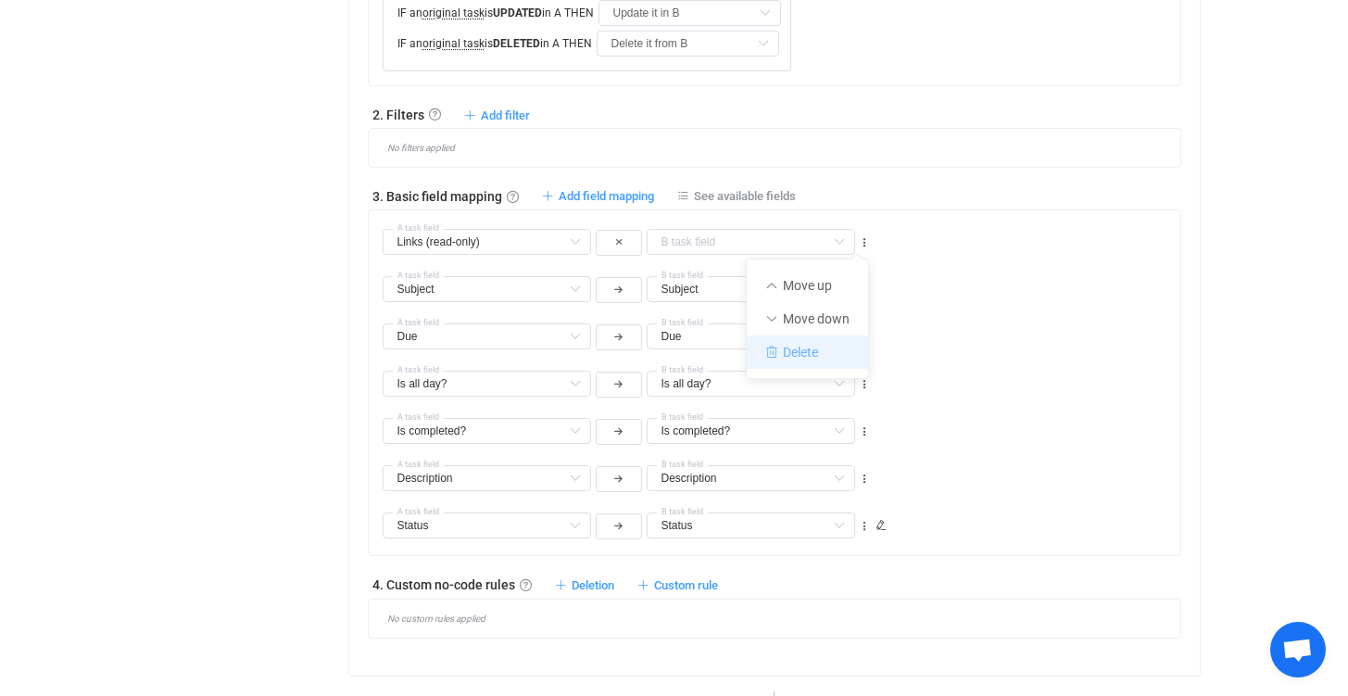
type input "Subject"
type input "Due"
type input "Is all day?"
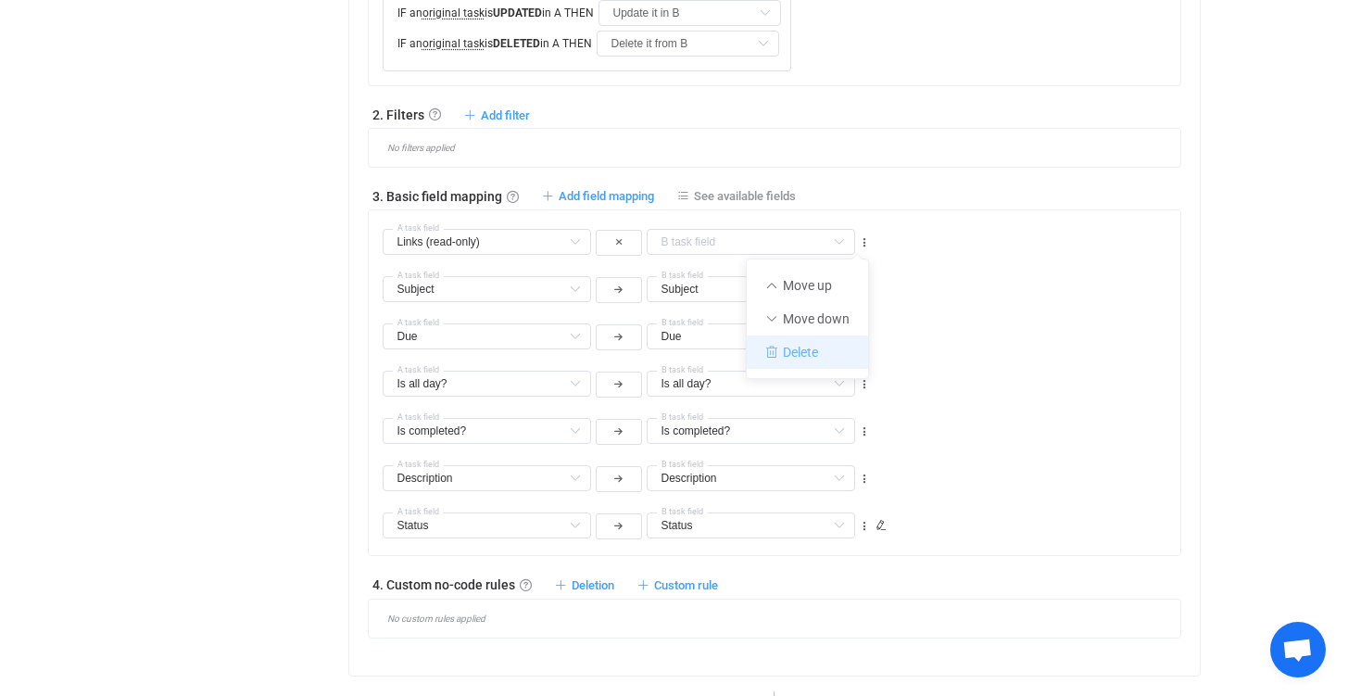
type input "Is completed?"
type input "Description"
type input "Status"
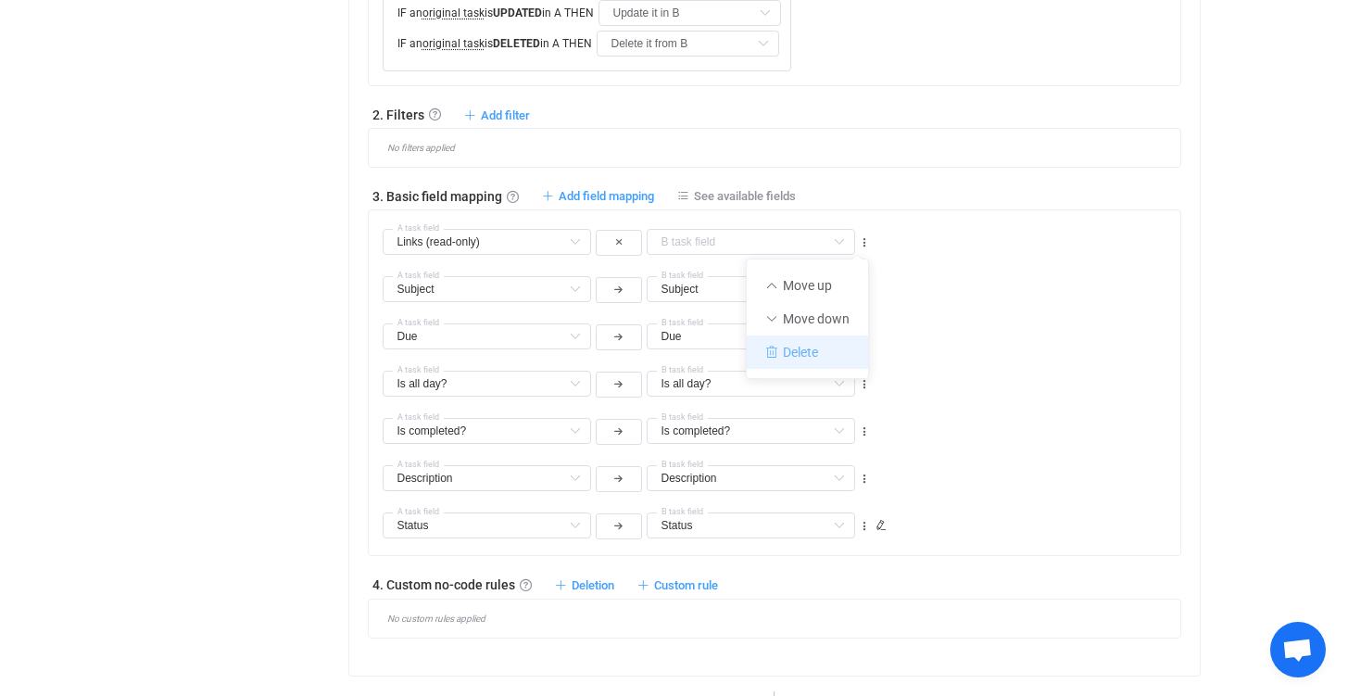
type input "Status"
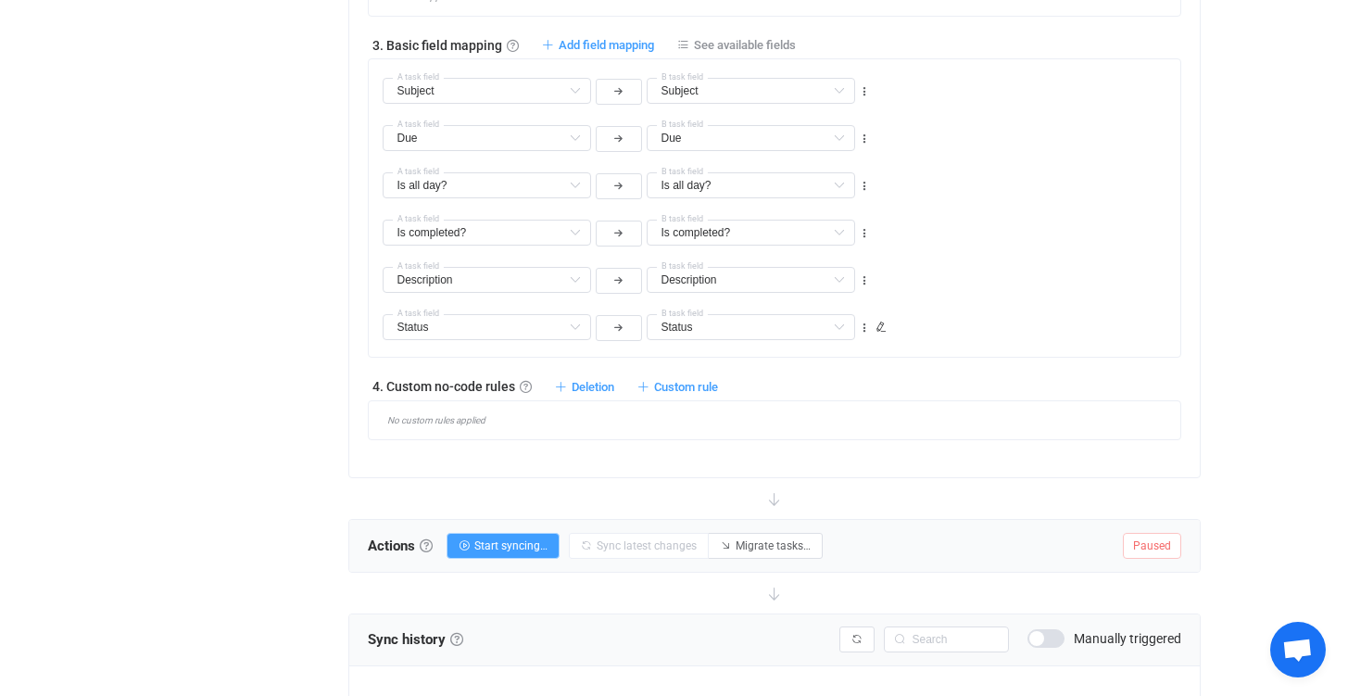
scroll to position [1010, 0]
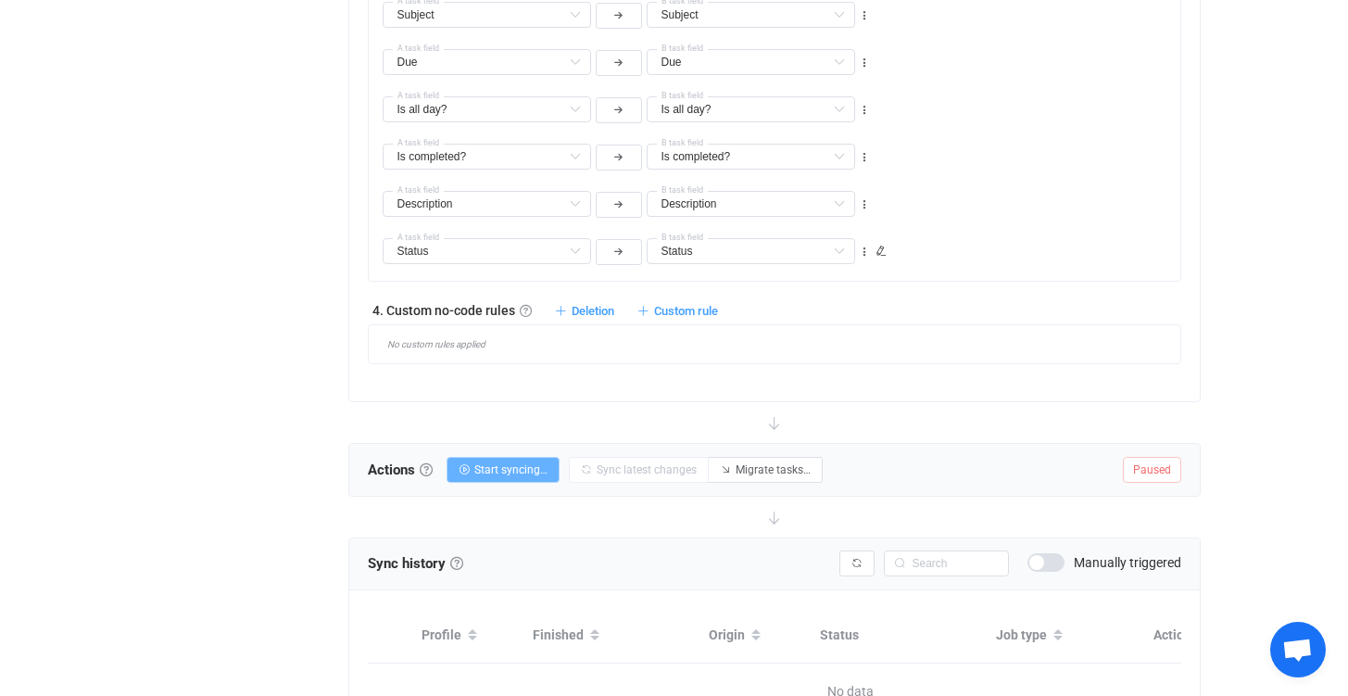
click at [530, 465] on span "Start syncing…" at bounding box center [510, 469] width 73 height 13
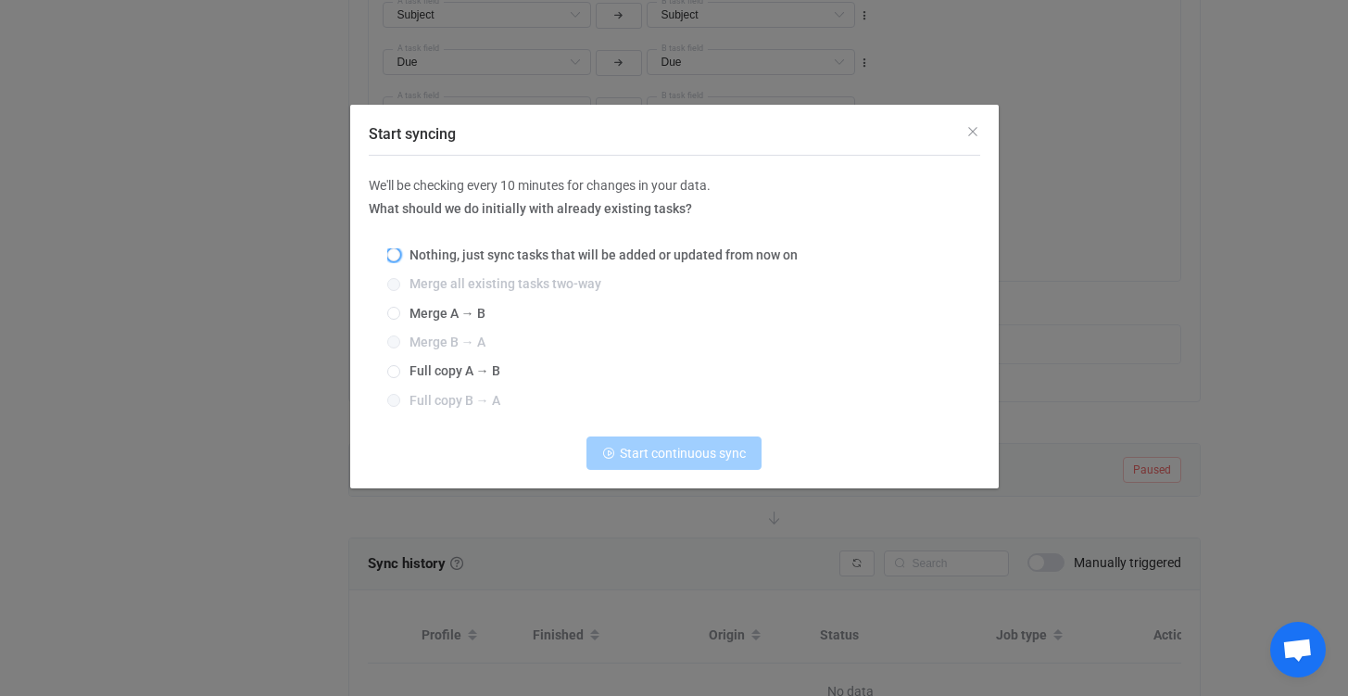
click at [519, 250] on span "Nothing, just sync tasks that will be added or updated from now on" at bounding box center [598, 254] width 397 height 15
click at [400, 250] on input "Nothing, just sync tasks that will be added or updated from now on" at bounding box center [393, 255] width 13 height 15
radio input "true"
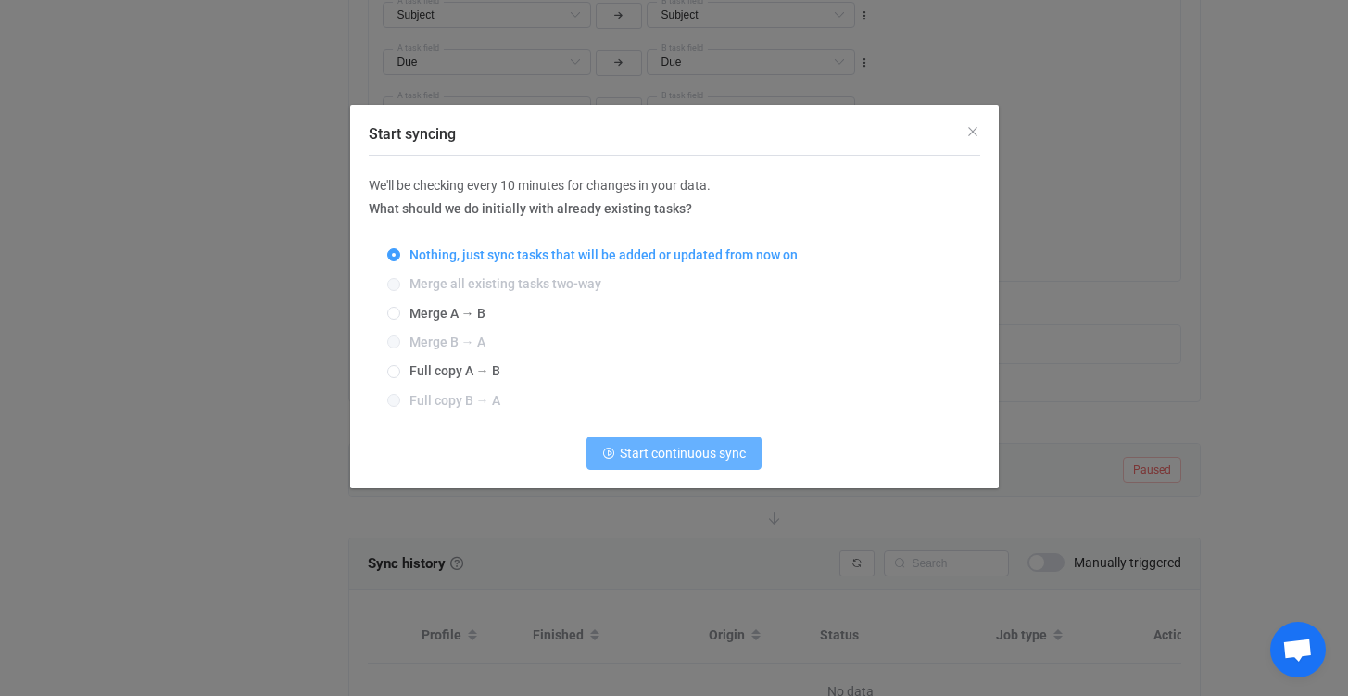
click at [654, 463] on button "Start continuous sync" at bounding box center [673, 452] width 175 height 33
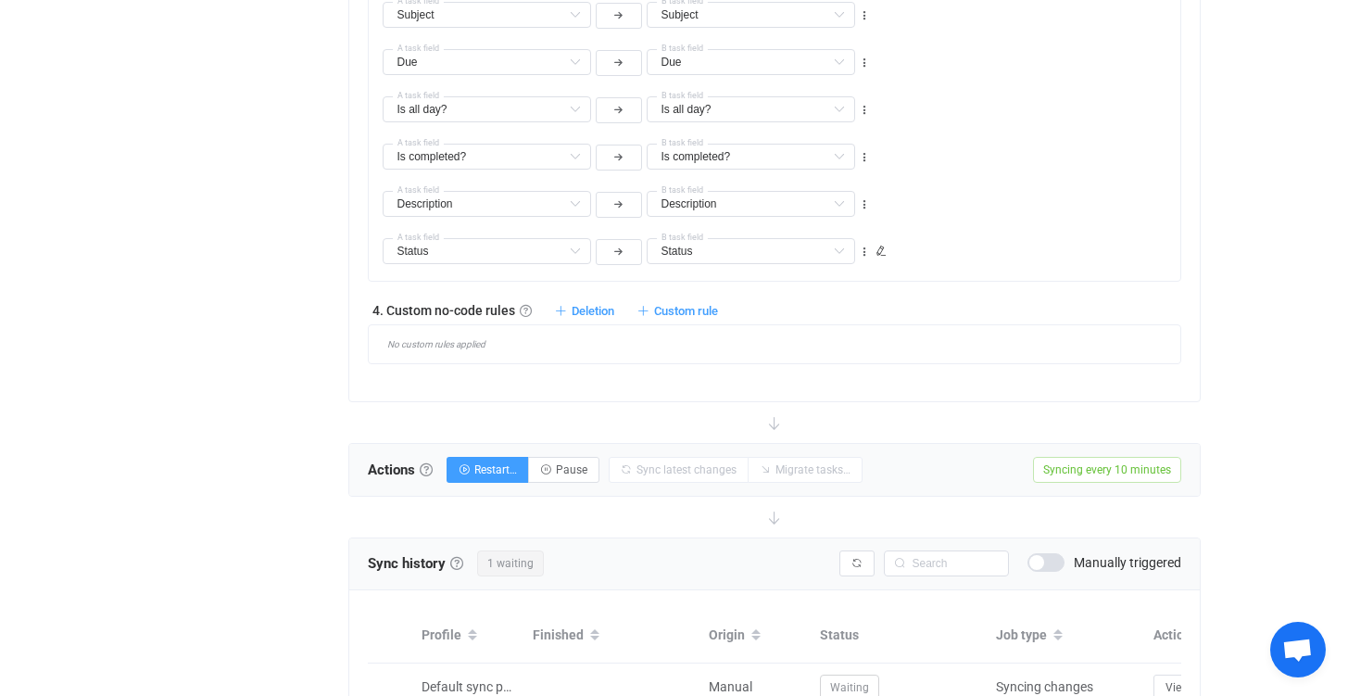
scroll to position [0, 0]
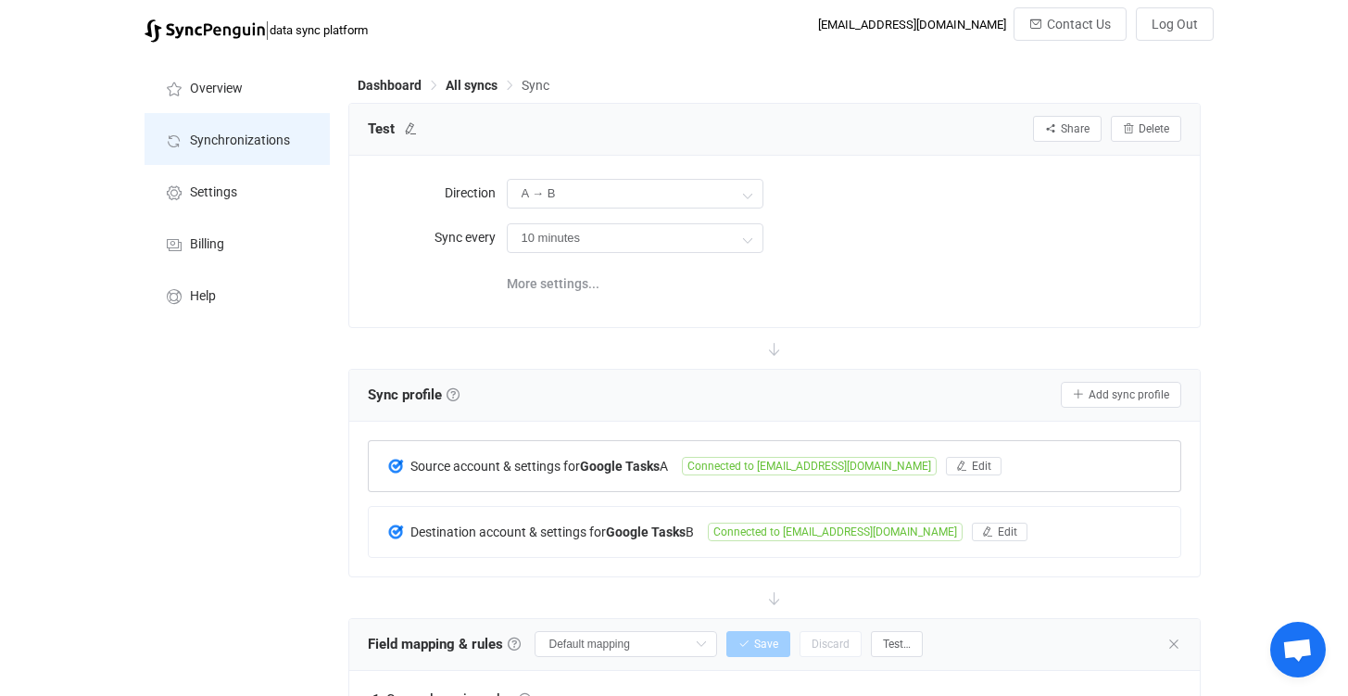
click at [240, 135] on span "Synchronizations" at bounding box center [240, 140] width 100 height 15
